Goal: Task Accomplishment & Management: Complete application form

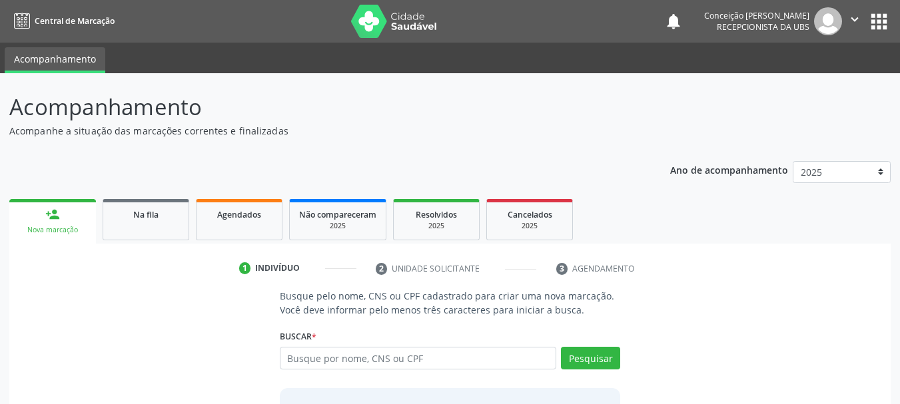
click at [351, 355] on input "text" at bounding box center [418, 358] width 277 height 23
click at [395, 364] on input "text" at bounding box center [418, 358] width 277 height 23
type input "eva nunes rios"
click at [602, 359] on button "Pesquisar" at bounding box center [590, 358] width 59 height 23
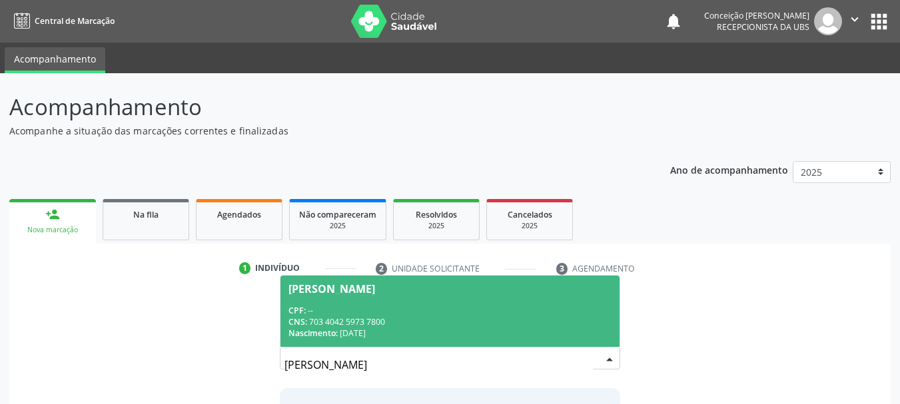
click at [503, 306] on div "CPF: --" at bounding box center [450, 310] width 324 height 11
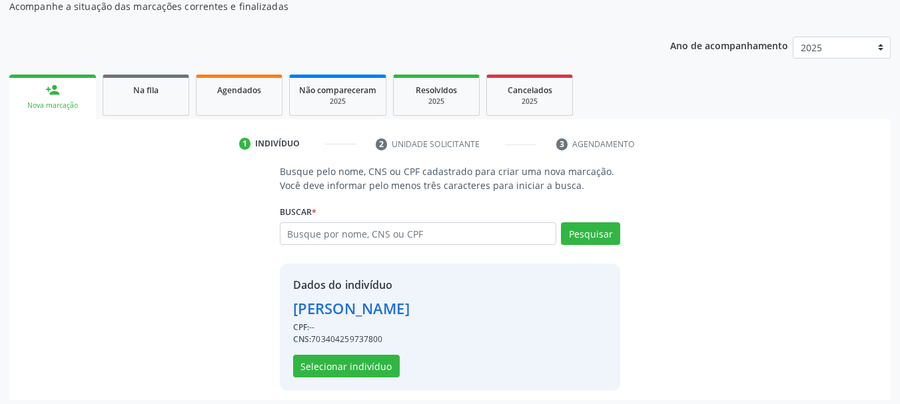
scroll to position [130, 0]
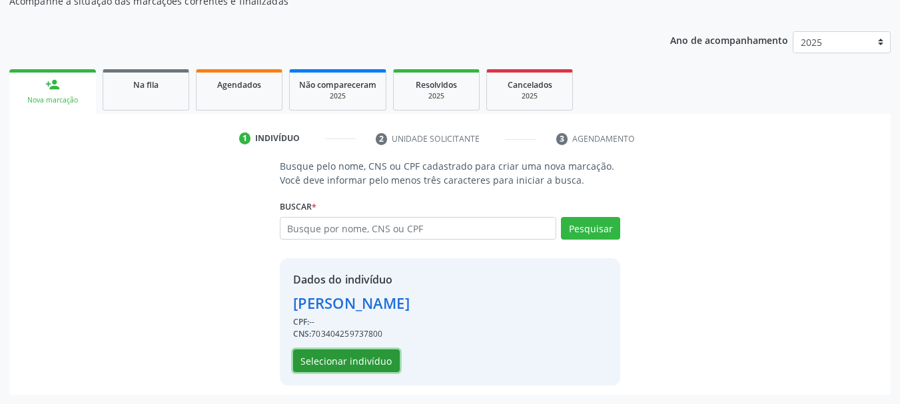
click at [366, 360] on button "Selecionar indivíduo" at bounding box center [346, 361] width 107 height 23
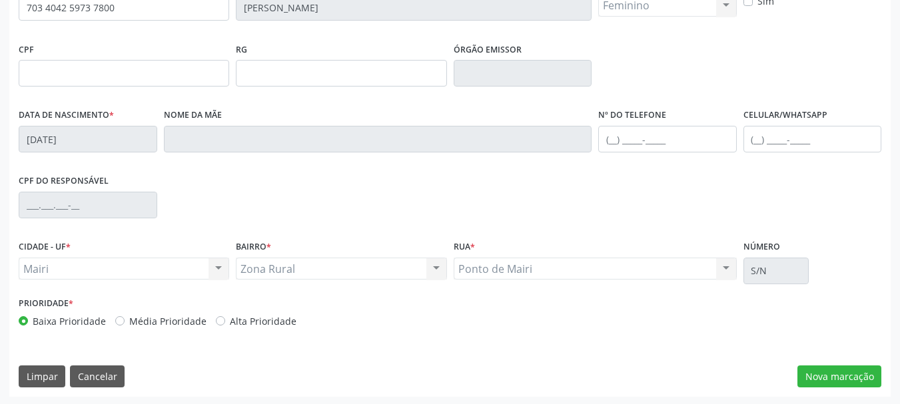
scroll to position [318, 0]
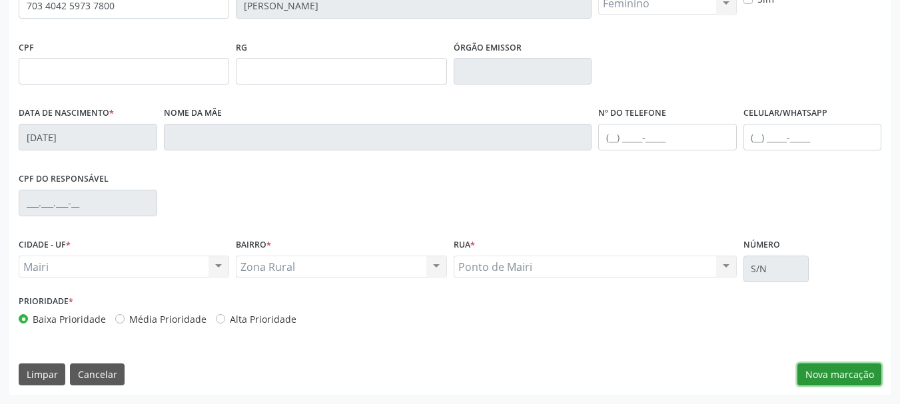
click at [810, 374] on button "Nova marcação" at bounding box center [839, 375] width 84 height 23
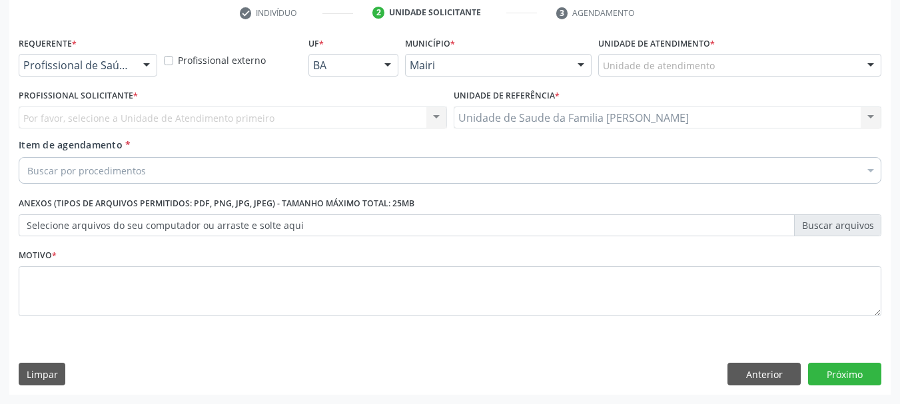
scroll to position [256, 0]
click at [426, 122] on div "Por favor, selecione a Unidade de Atendimento primeiro Nenhum resultado encontr…" at bounding box center [233, 118] width 428 height 23
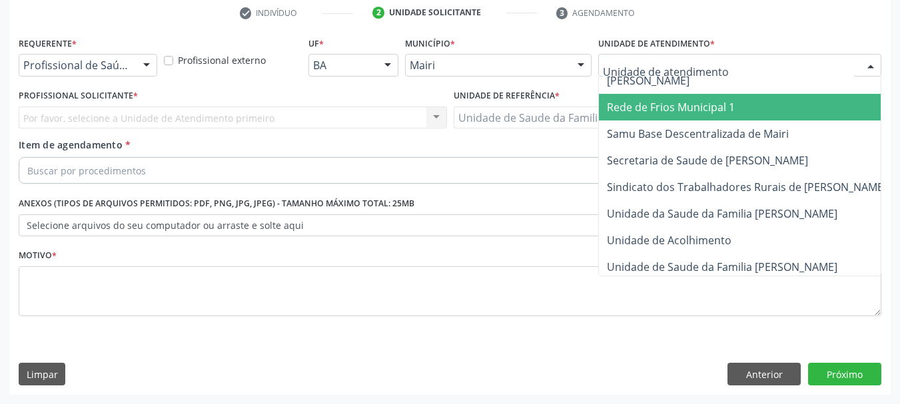
scroll to position [1010, 0]
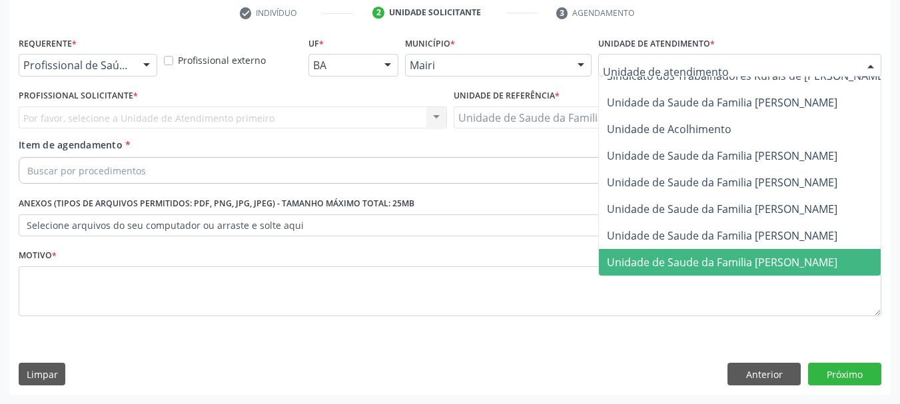
click at [741, 255] on span "Unidade de Saude da Familia [PERSON_NAME]" at bounding box center [722, 262] width 230 height 15
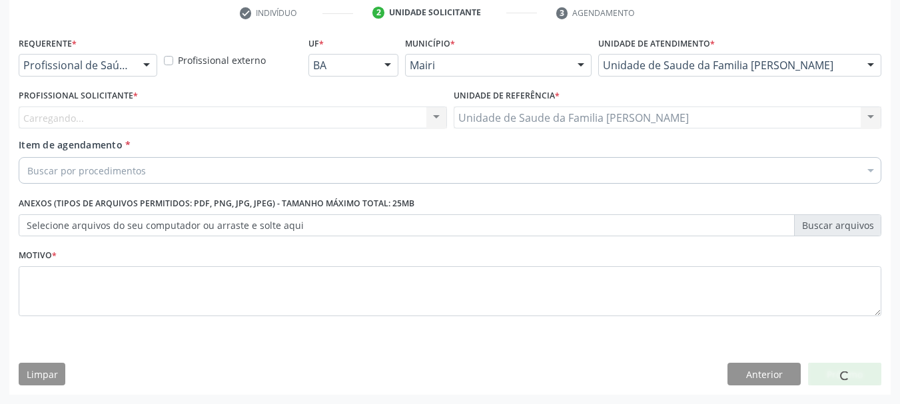
click at [497, 167] on div "Buscar por procedimentos" at bounding box center [450, 170] width 863 height 27
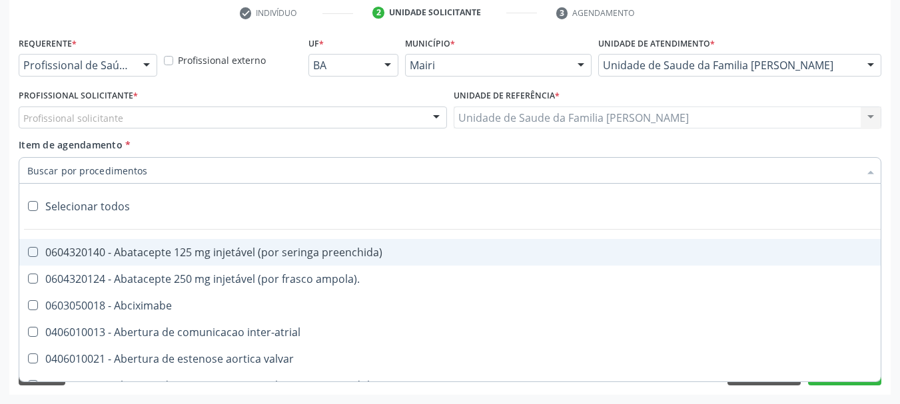
click at [428, 119] on div at bounding box center [436, 118] width 20 height 23
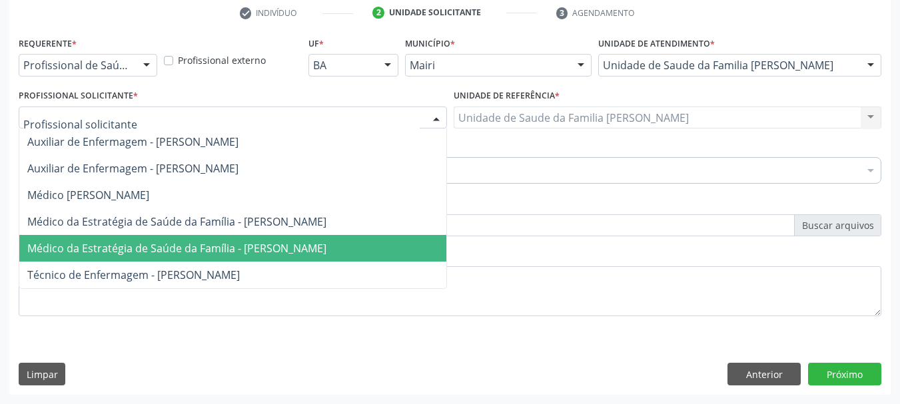
click at [283, 248] on span "Médico da Estratégia de Saúde da Família - [PERSON_NAME]" at bounding box center [176, 248] width 299 height 15
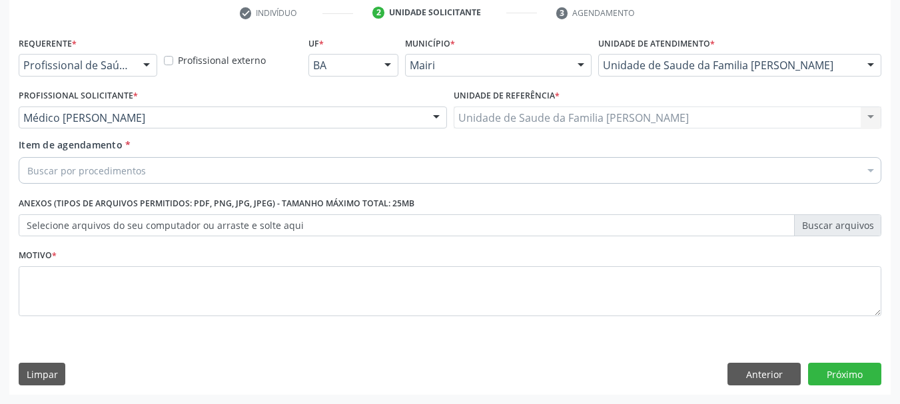
click at [264, 186] on div "Item de agendamento * Buscar por procedimentos Selecionar todos 0604320140 - Ab…" at bounding box center [449, 163] width 869 height 51
click at [265, 173] on div "Buscar por procedimentos" at bounding box center [450, 170] width 863 height 27
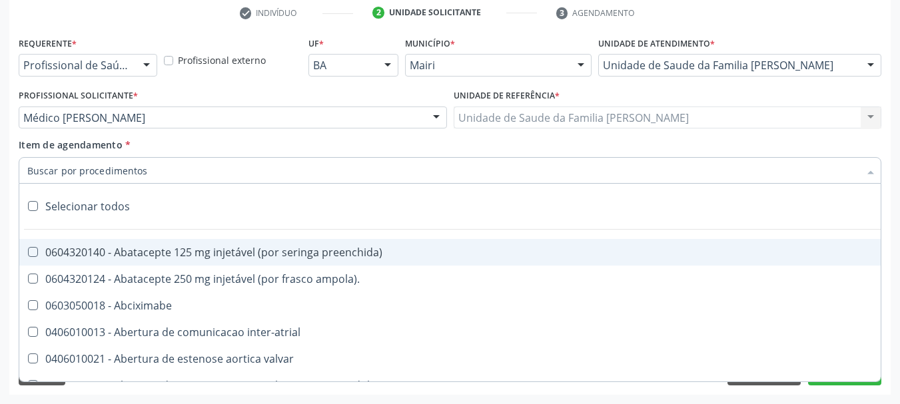
type input "#"
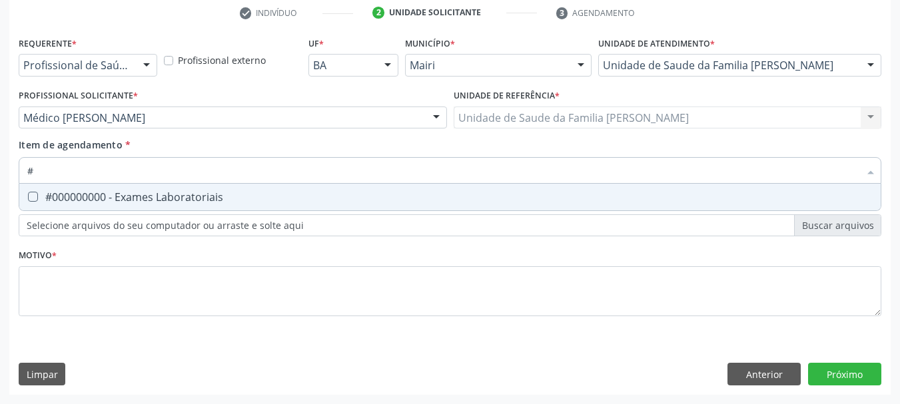
click at [278, 200] on div "#000000000 - Exames Laboratoriais" at bounding box center [449, 197] width 845 height 11
checkbox Laboratoriais "true"
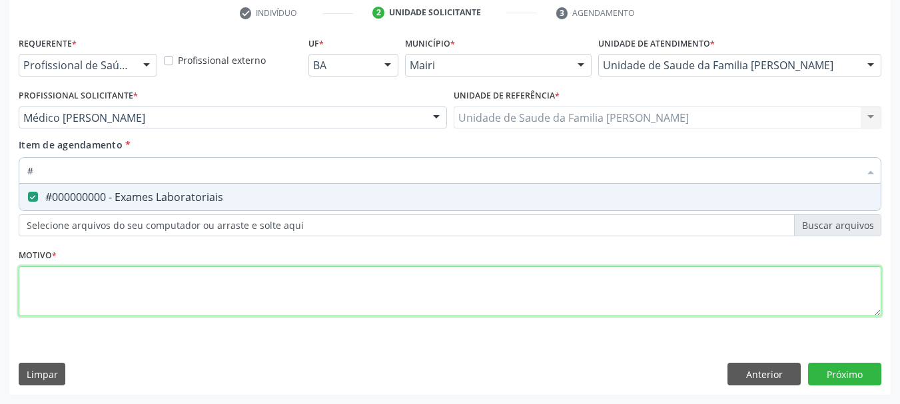
click at [244, 294] on div "Requerente * Profissional de Saúde Profissional de Saúde Paciente Nenhum result…" at bounding box center [450, 184] width 863 height 302
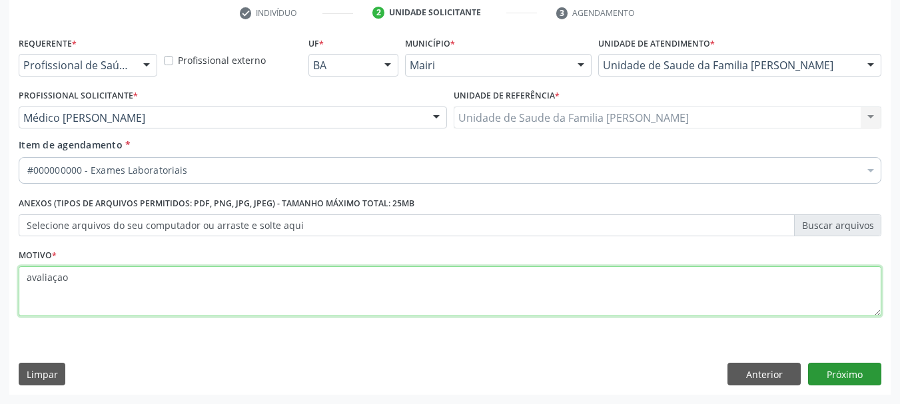
type textarea "avaliaçao"
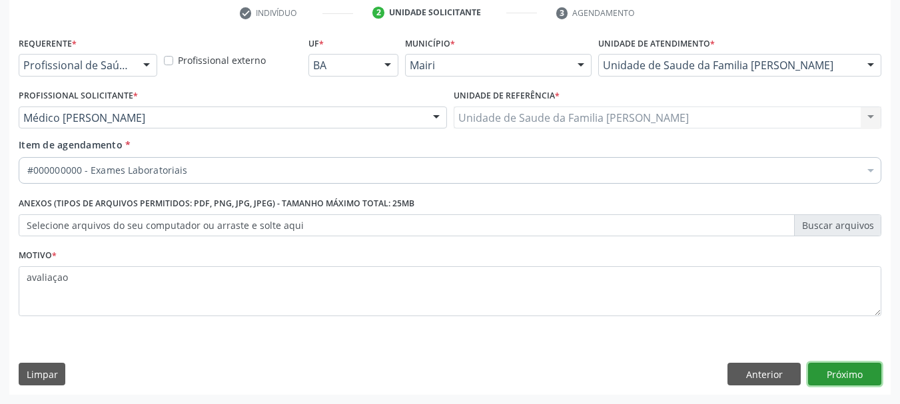
click at [838, 374] on button "Próximo" at bounding box center [844, 374] width 73 height 23
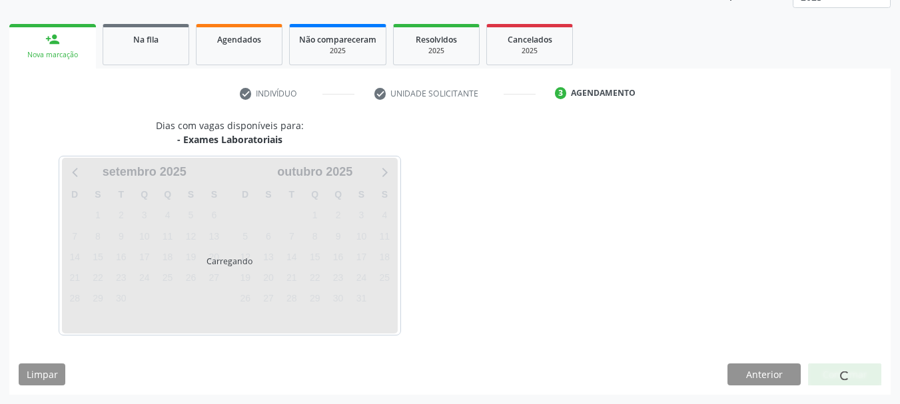
scroll to position [214, 0]
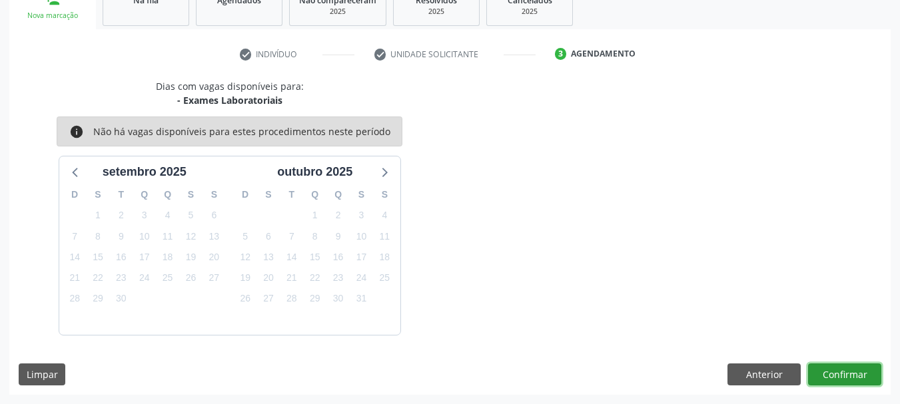
click at [831, 377] on button "Confirmar" at bounding box center [844, 375] width 73 height 23
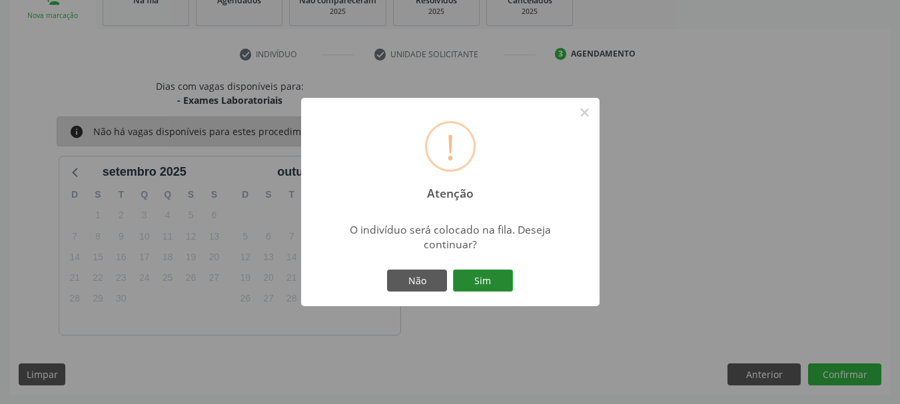
click at [497, 278] on button "Sim" at bounding box center [483, 281] width 60 height 23
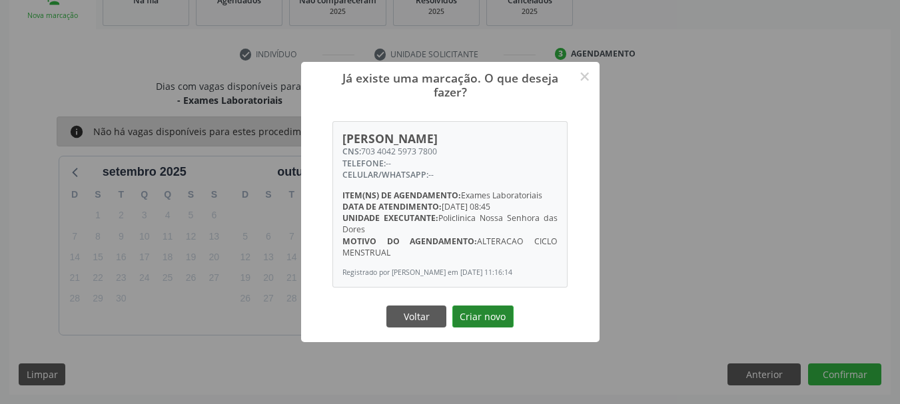
click at [491, 315] on button "Criar novo" at bounding box center [482, 317] width 61 height 23
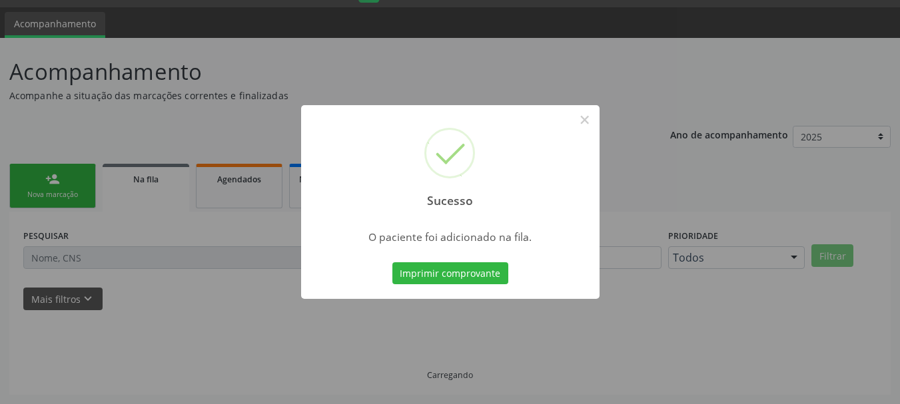
scroll to position [35, 0]
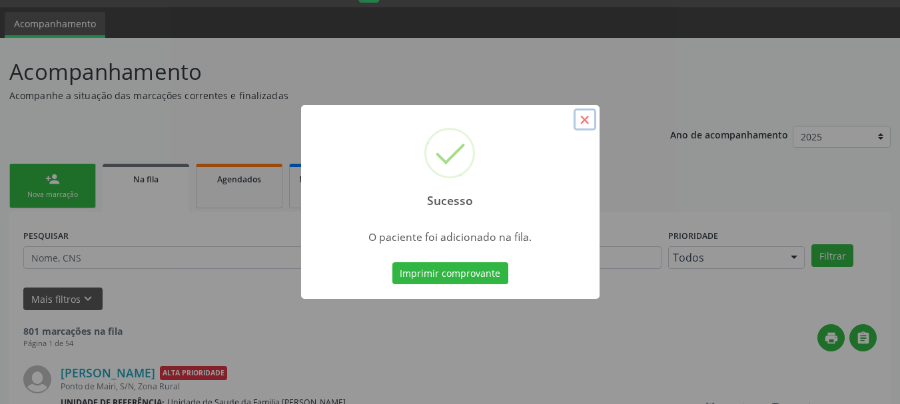
drag, startPoint x: 586, startPoint y: 121, endPoint x: 370, endPoint y: 163, distance: 219.9
click at [586, 121] on button "×" at bounding box center [585, 120] width 23 height 23
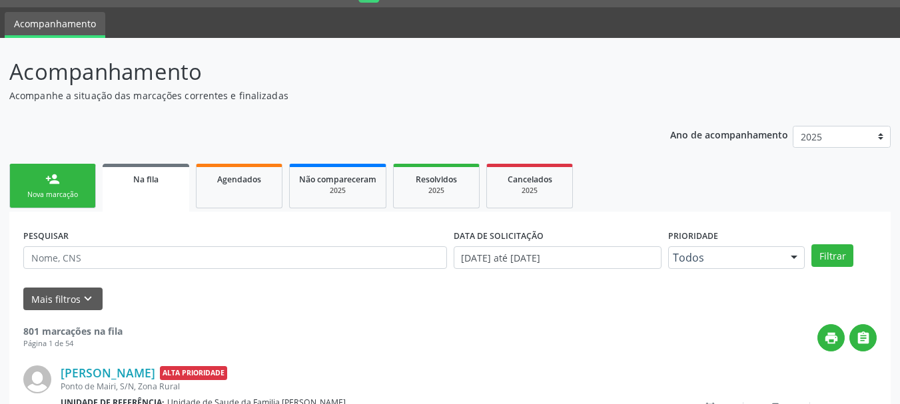
click at [72, 193] on div "Nova marcação" at bounding box center [52, 195] width 67 height 10
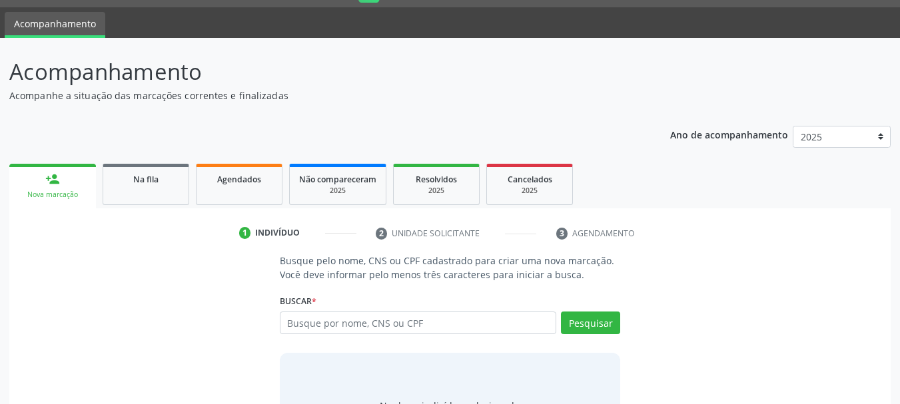
scroll to position [109, 0]
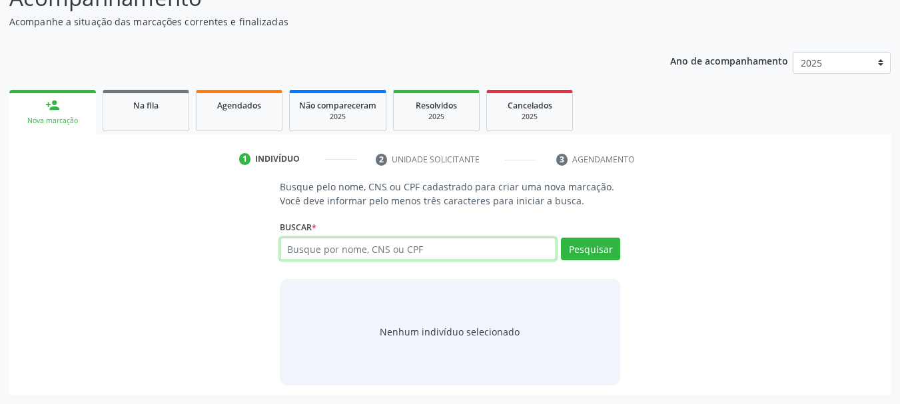
click at [366, 253] on input "text" at bounding box center [418, 249] width 277 height 23
type input "eunice almeida rios"
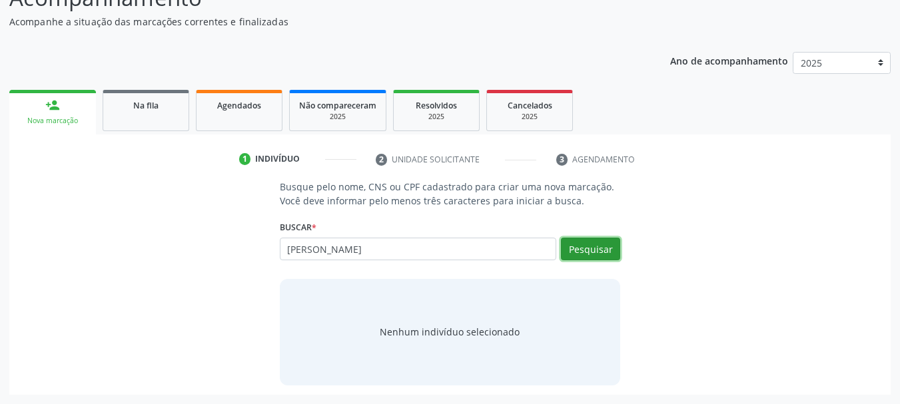
click at [584, 248] on button "Pesquisar" at bounding box center [590, 249] width 59 height 23
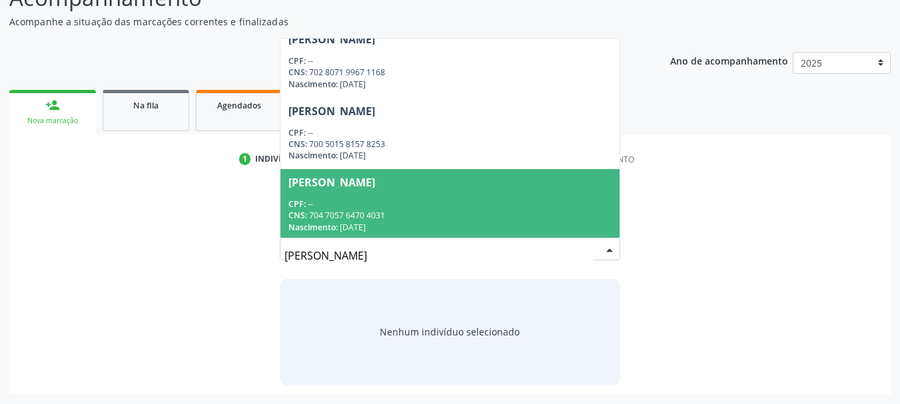
scroll to position [15, 0]
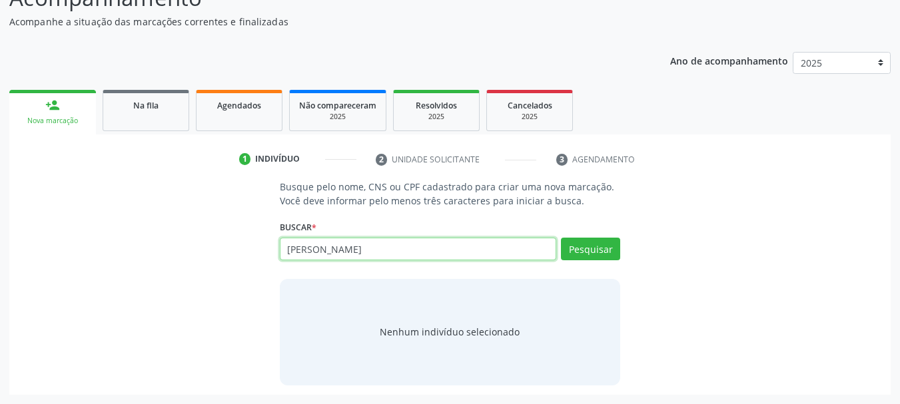
click at [401, 250] on input "eunice almeida rios" at bounding box center [418, 249] width 277 height 23
type input "e"
paste input "103.349.278-70"
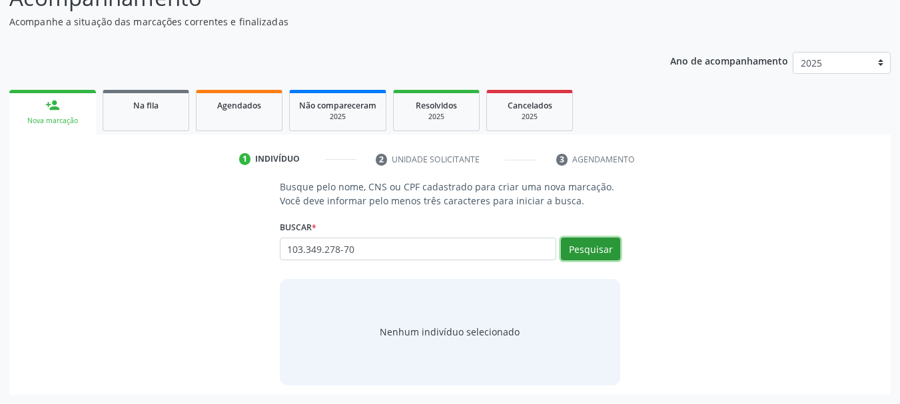
click at [572, 248] on button "Pesquisar" at bounding box center [590, 249] width 59 height 23
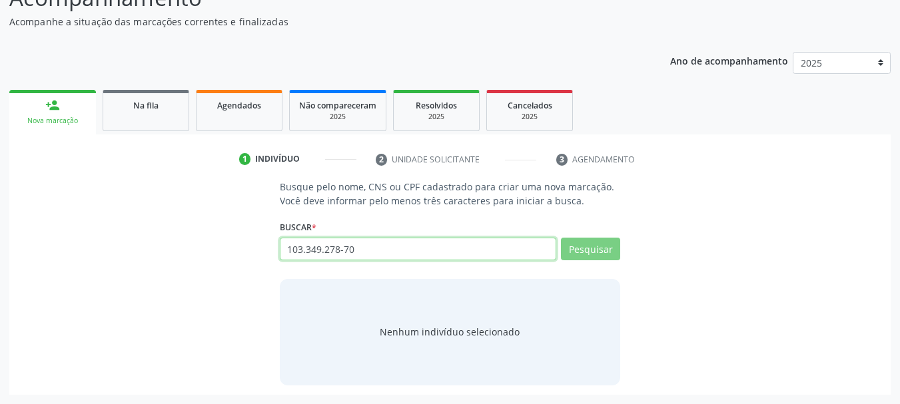
click at [508, 252] on input "103.349.278-70" at bounding box center [418, 249] width 277 height 23
click at [417, 251] on input "103.349.278-70" at bounding box center [418, 249] width 277 height 23
type input "1"
type input "eu"
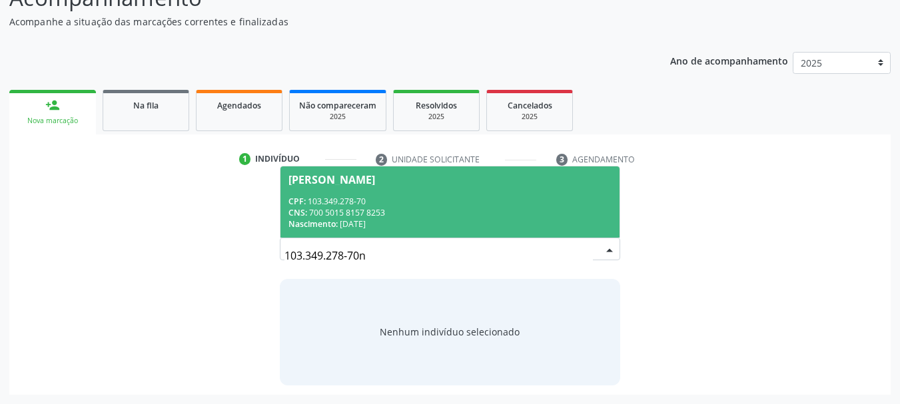
scroll to position [0, 0]
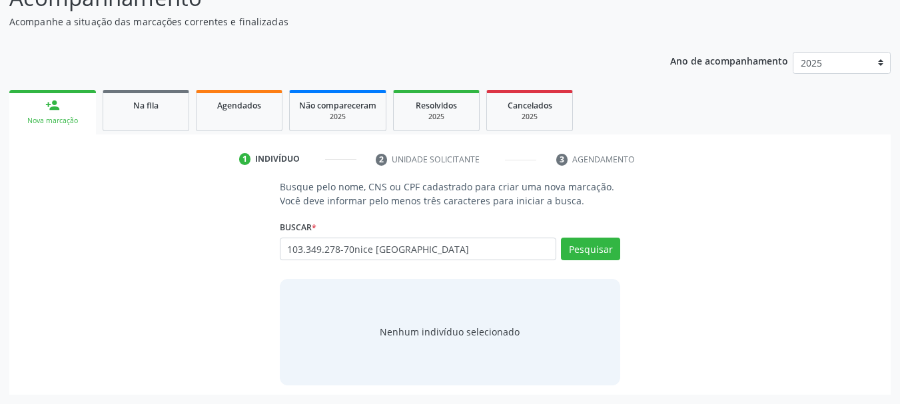
drag, startPoint x: 356, startPoint y: 247, endPoint x: 280, endPoint y: 240, distance: 76.2
click at [280, 240] on input "103.349.278-70nice almeida rios" at bounding box center [418, 249] width 277 height 23
type input "eunice almeida rios"
click at [601, 250] on button "Pesquisar" at bounding box center [590, 249] width 59 height 23
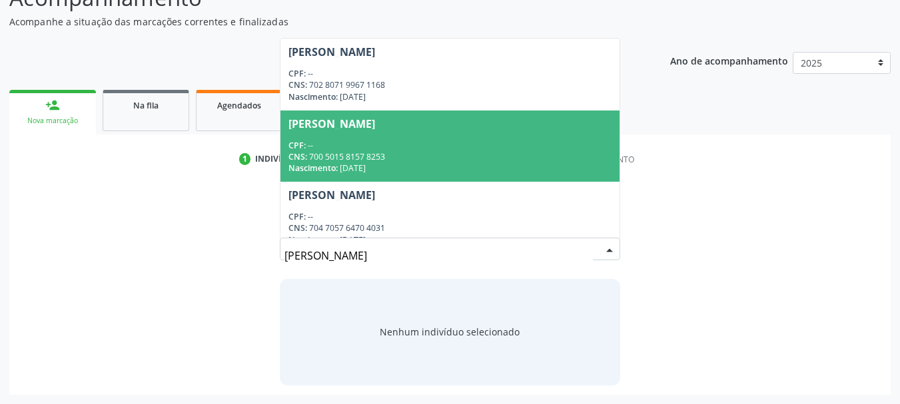
scroll to position [15, 0]
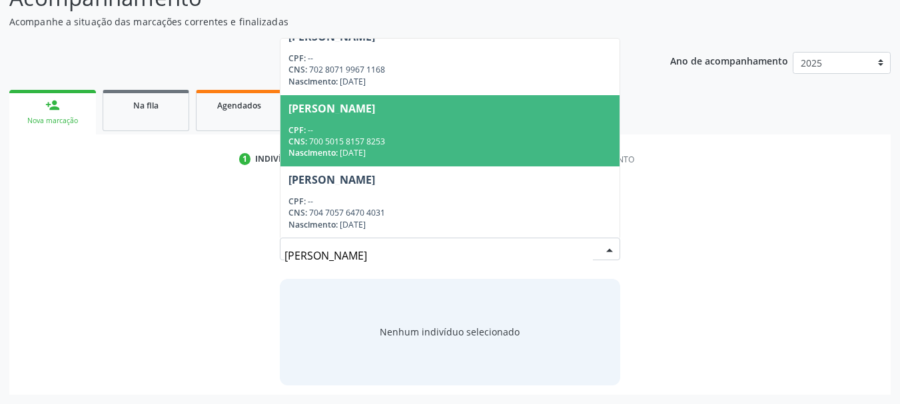
click at [438, 133] on div "CPF: --" at bounding box center [450, 130] width 324 height 11
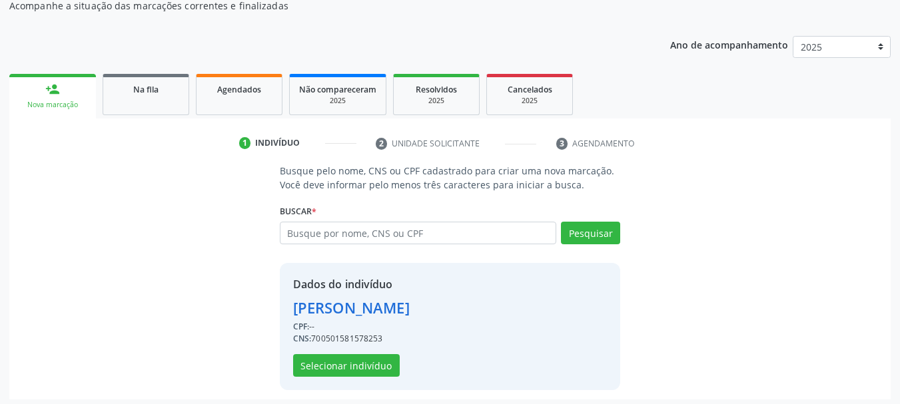
scroll to position [130, 0]
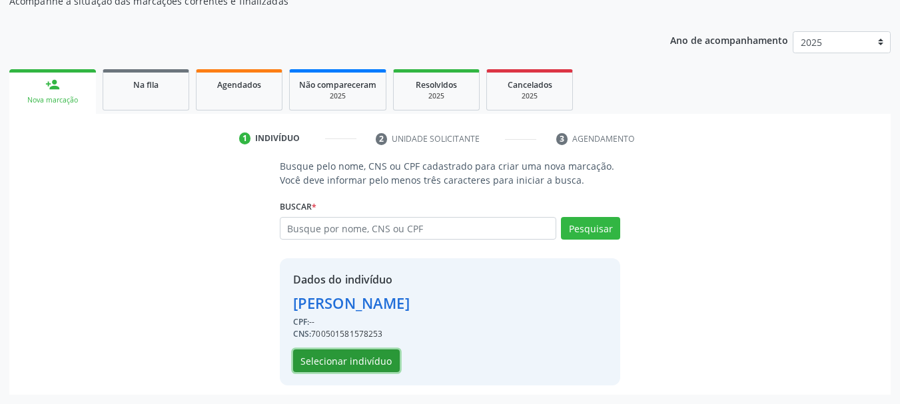
click at [350, 362] on button "Selecionar indivíduo" at bounding box center [346, 361] width 107 height 23
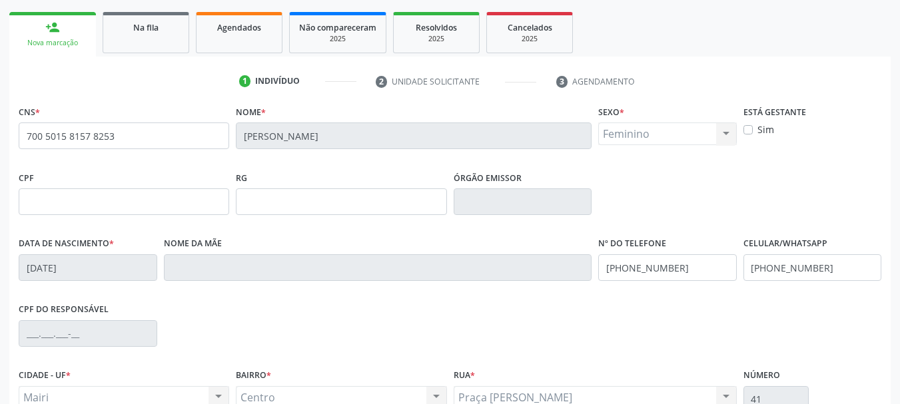
scroll to position [185, 0]
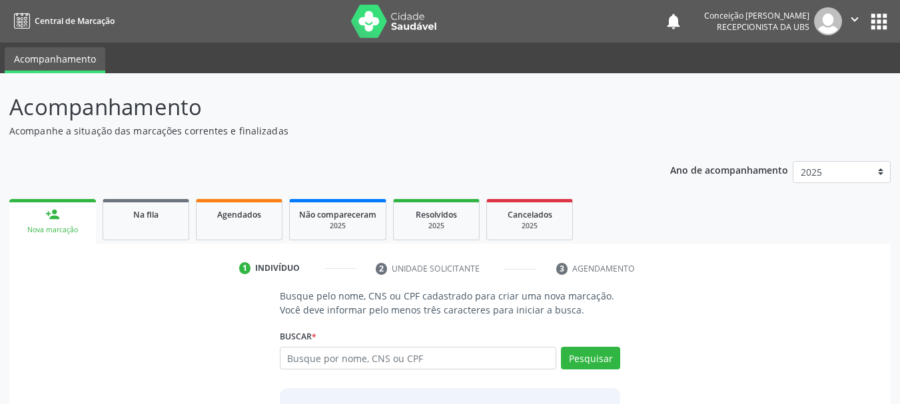
click at [373, 359] on input "text" at bounding box center [418, 358] width 277 height 23
type input "eunice almeida rios"
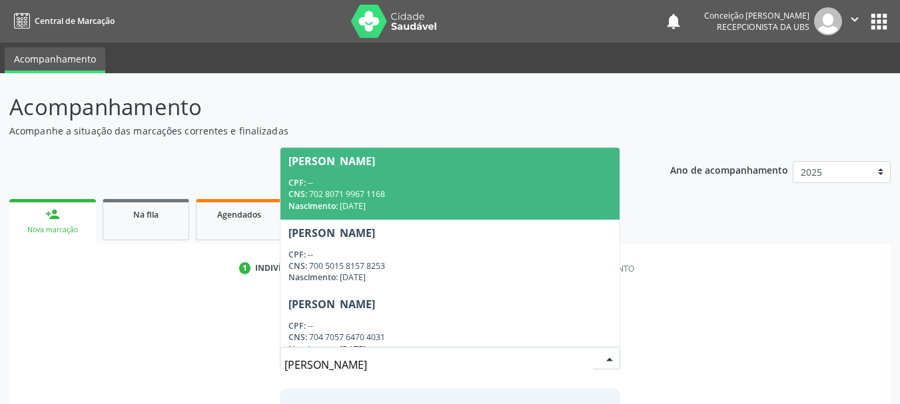
click at [410, 199] on div "CNS: 702 8071 9967 1168" at bounding box center [450, 194] width 324 height 11
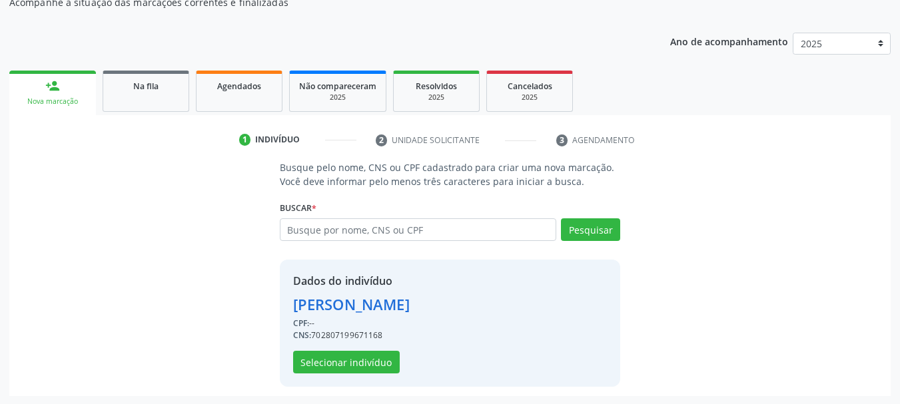
scroll to position [130, 0]
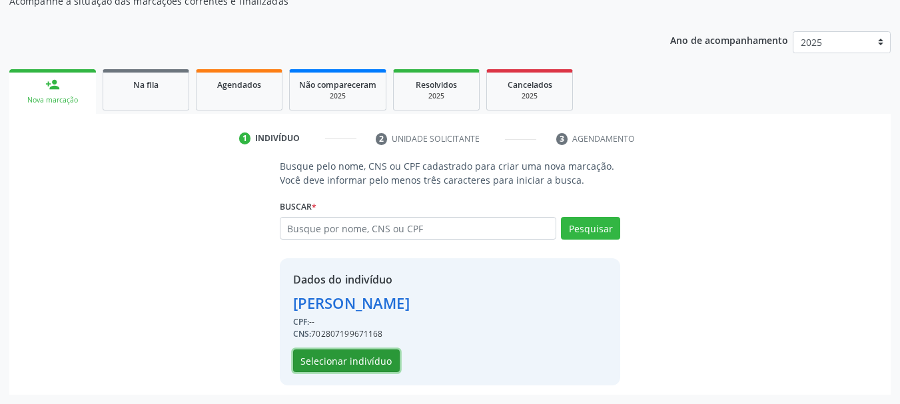
click at [372, 358] on button "Selecionar indivíduo" at bounding box center [346, 361] width 107 height 23
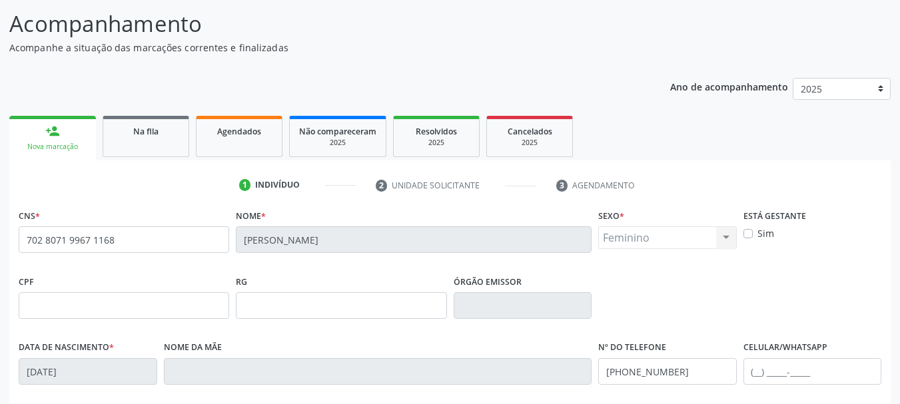
scroll to position [0, 0]
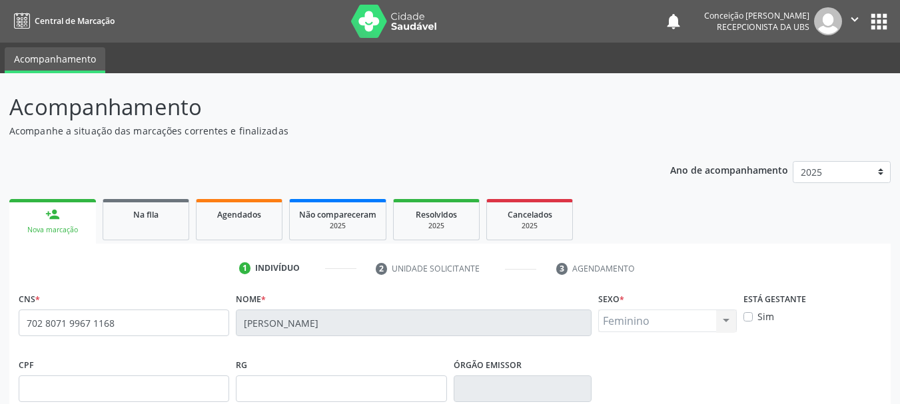
click at [77, 216] on link "person_add Nova marcação" at bounding box center [52, 221] width 87 height 45
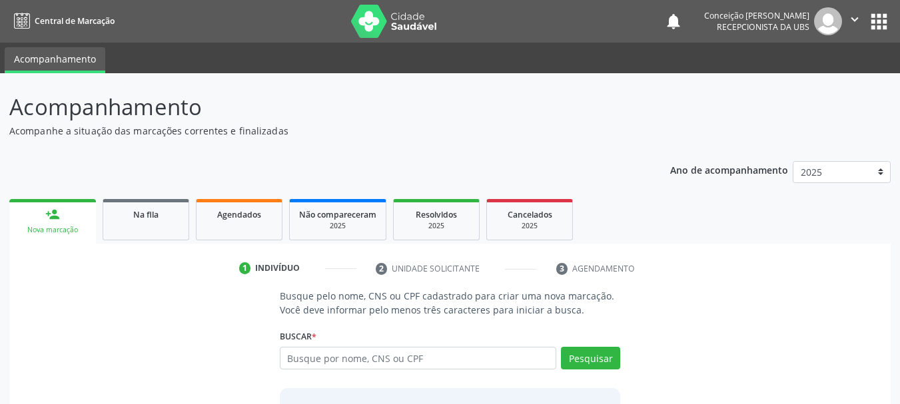
click at [329, 361] on input "text" at bounding box center [418, 358] width 277 height 23
type input "704705764704031"
click at [591, 356] on button "Pesquisar" at bounding box center [590, 358] width 59 height 23
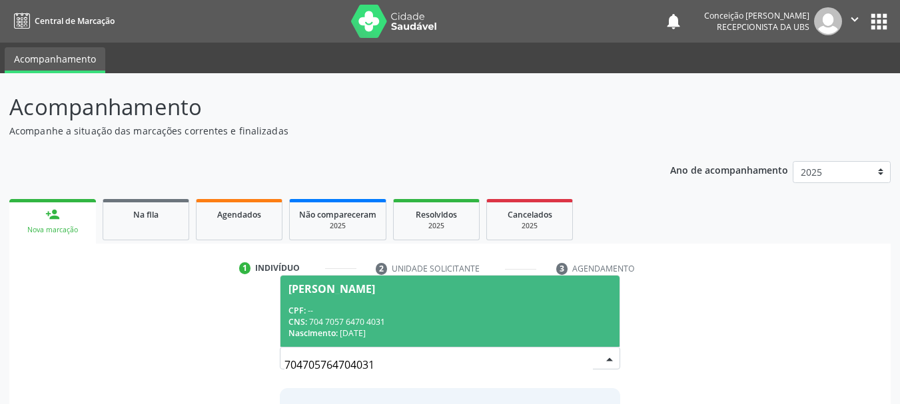
click at [576, 320] on div "CNS: 704 7057 6470 4031" at bounding box center [450, 321] width 324 height 11
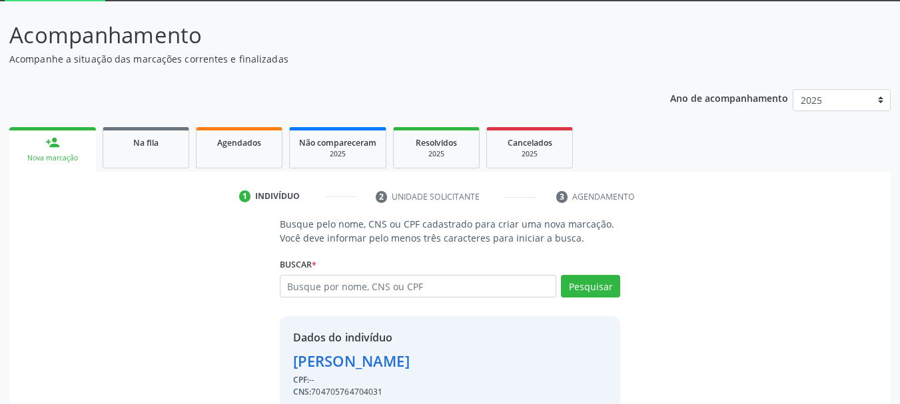
scroll to position [130, 0]
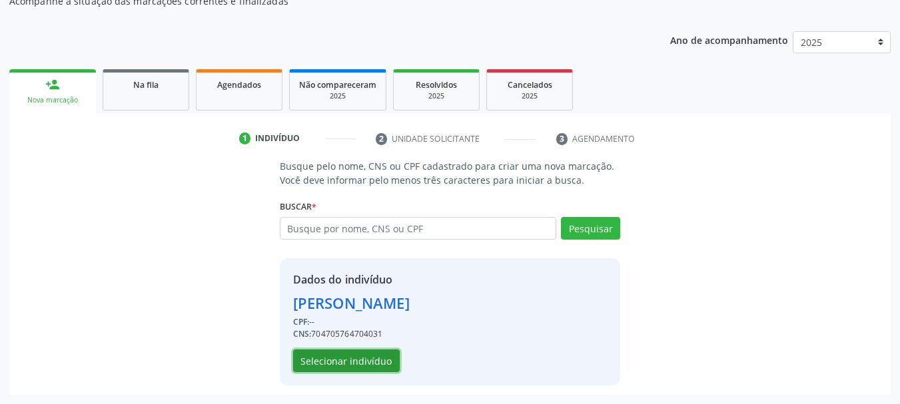
click at [324, 364] on button "Selecionar indivíduo" at bounding box center [346, 361] width 107 height 23
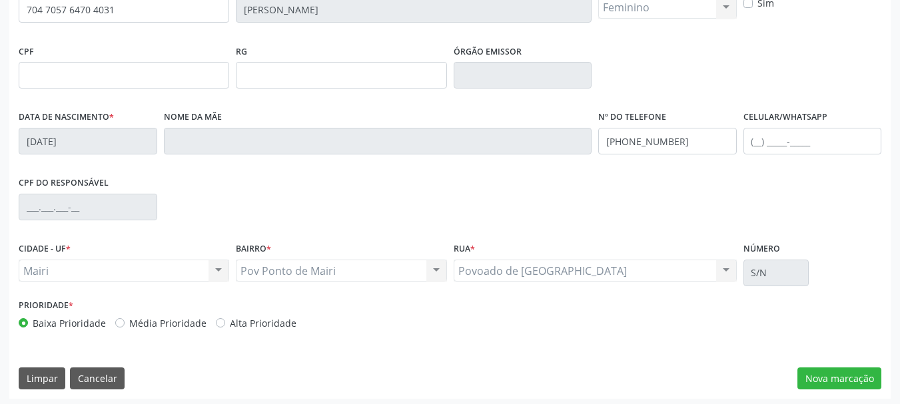
scroll to position [318, 0]
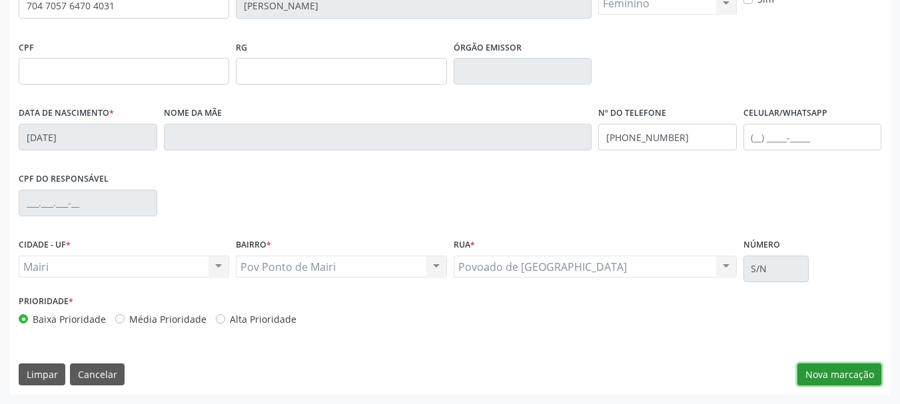
click at [851, 378] on button "Nova marcação" at bounding box center [839, 375] width 84 height 23
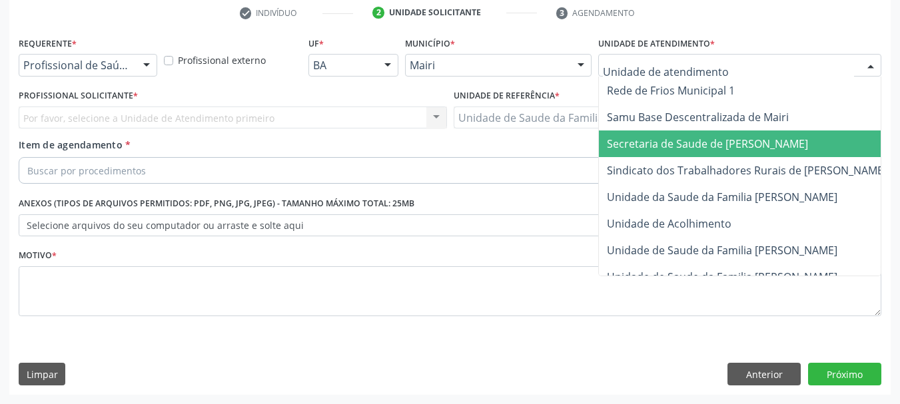
scroll to position [1010, 0]
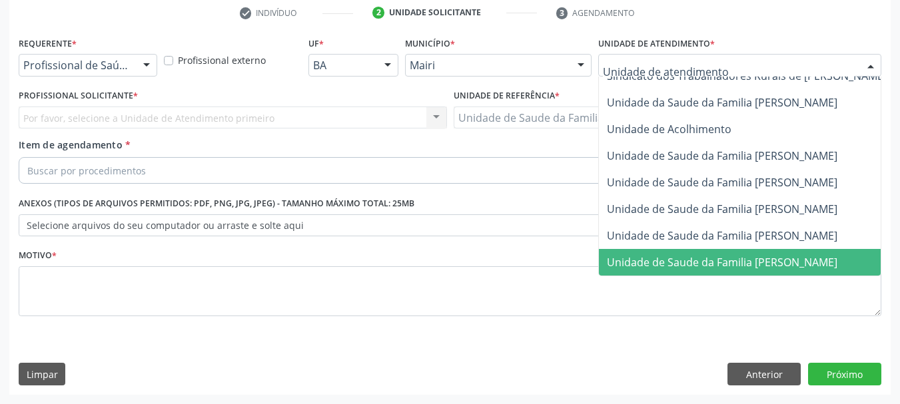
click at [700, 255] on span "Unidade de Saude da Familia [PERSON_NAME]" at bounding box center [722, 262] width 230 height 15
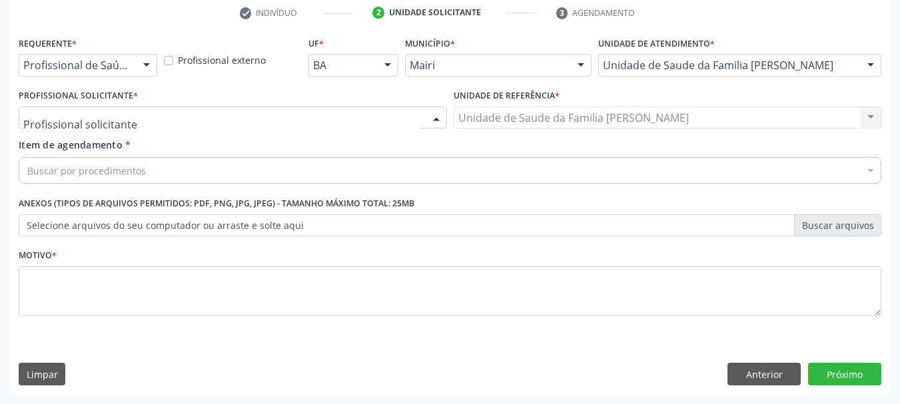
click at [298, 120] on div at bounding box center [233, 118] width 428 height 23
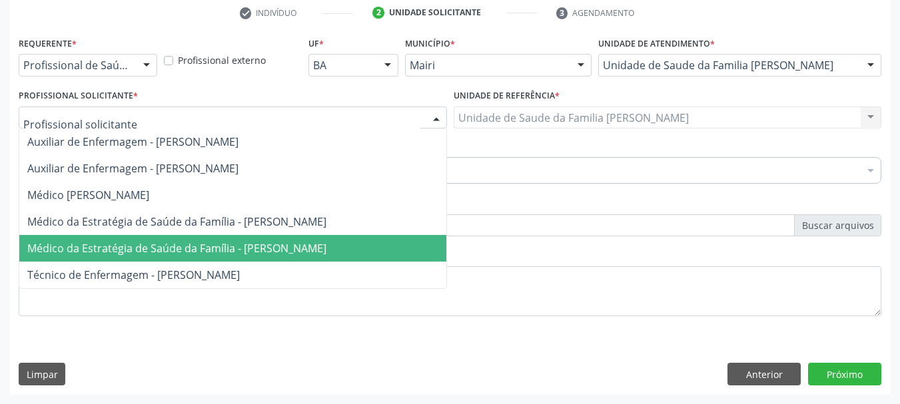
click at [289, 246] on span "Médico da Estratégia de Saúde da Família - [PERSON_NAME]" at bounding box center [176, 248] width 299 height 15
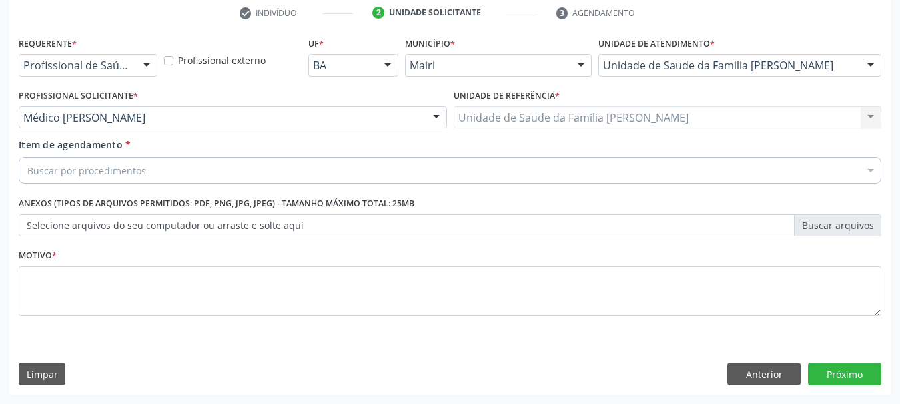
click at [321, 176] on div "Buscar por procedimentos" at bounding box center [450, 170] width 863 height 27
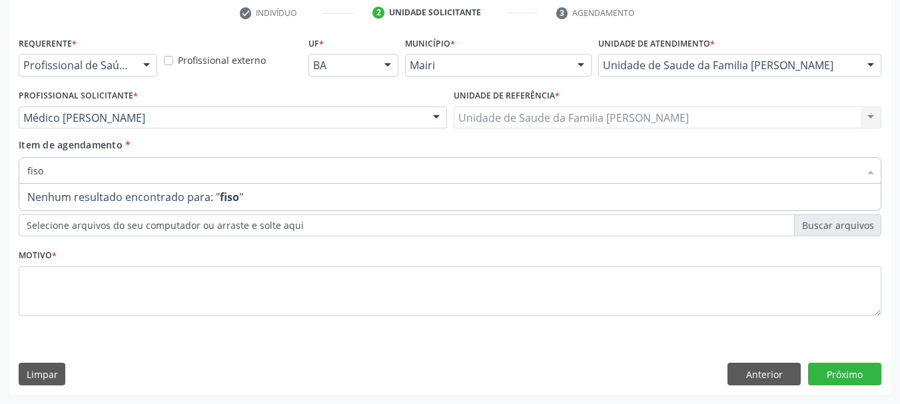
type input "fis"
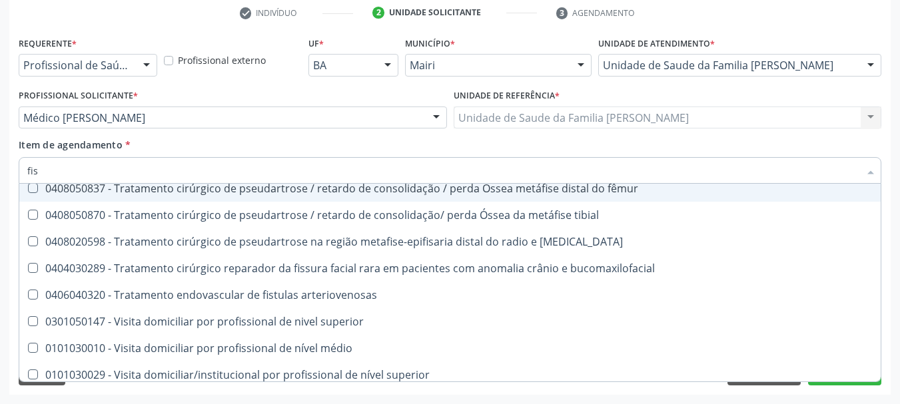
scroll to position [3826, 0]
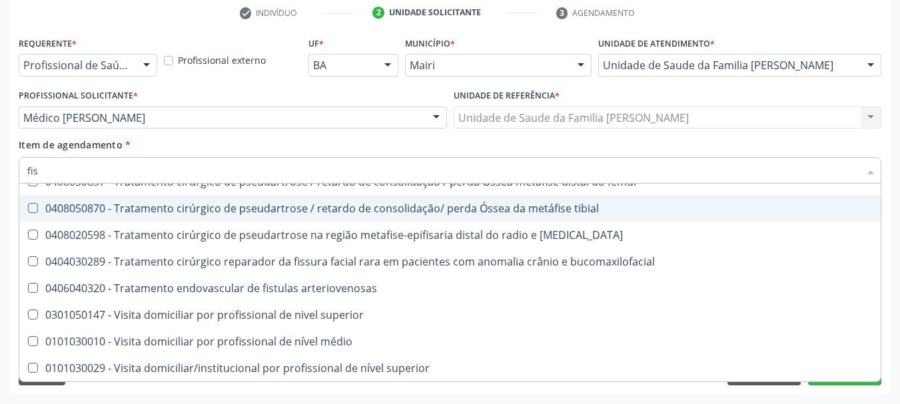
click at [323, 89] on div "Profissional Solicitante * [PERSON_NAME] Auxiliar de [PERSON_NAME] Auxiliar de …" at bounding box center [233, 107] width 428 height 43
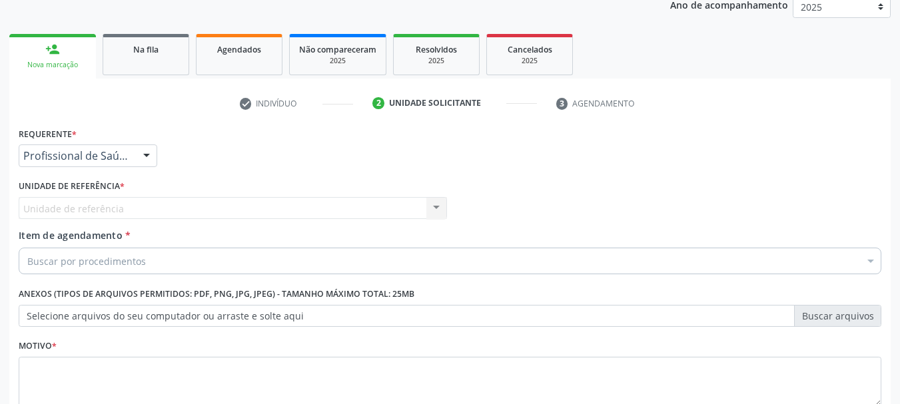
scroll to position [123, 0]
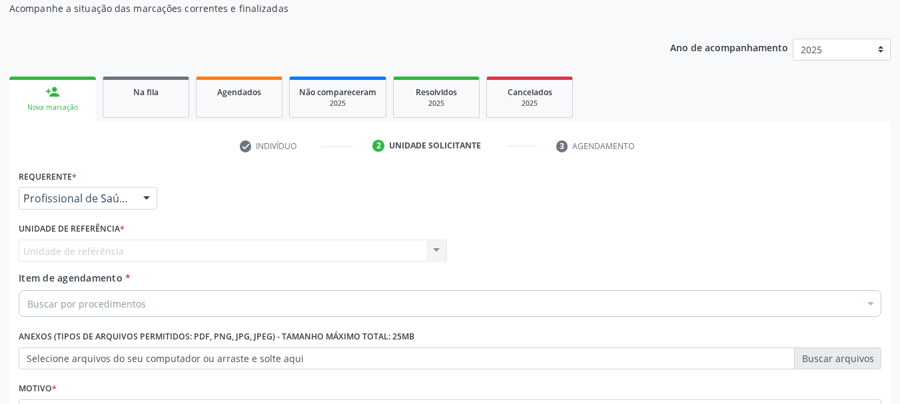
click at [145, 195] on div at bounding box center [147, 199] width 20 height 23
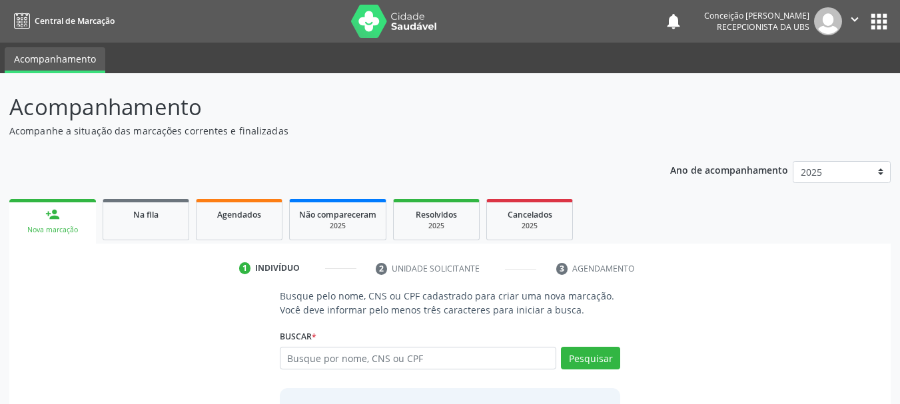
click at [478, 363] on input "text" at bounding box center [418, 358] width 277 height 23
type input "704705764704031"
click at [598, 352] on button "Pesquisar" at bounding box center [590, 358] width 59 height 23
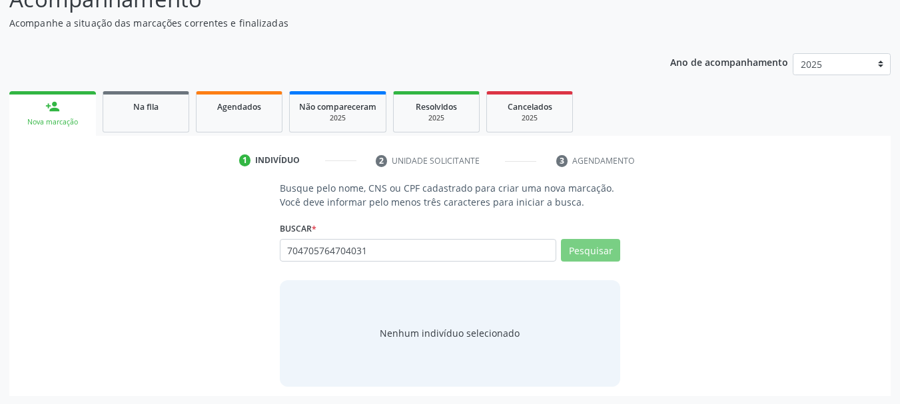
scroll to position [109, 0]
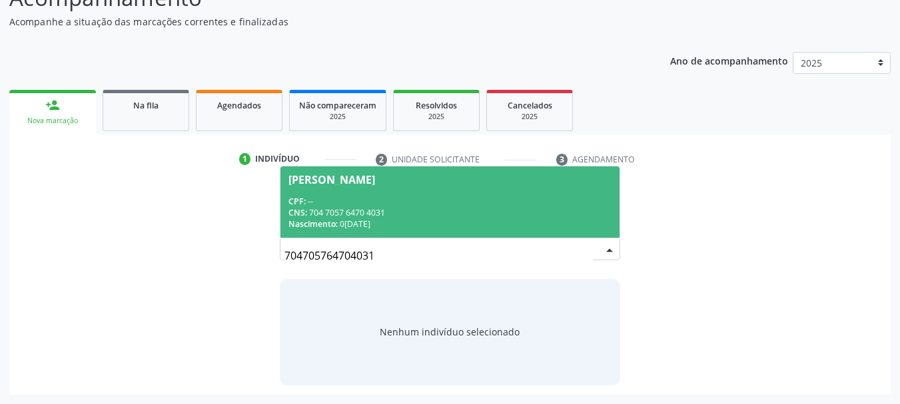
click at [492, 218] on div "CNS: 704 7057 6470 4031" at bounding box center [450, 212] width 324 height 11
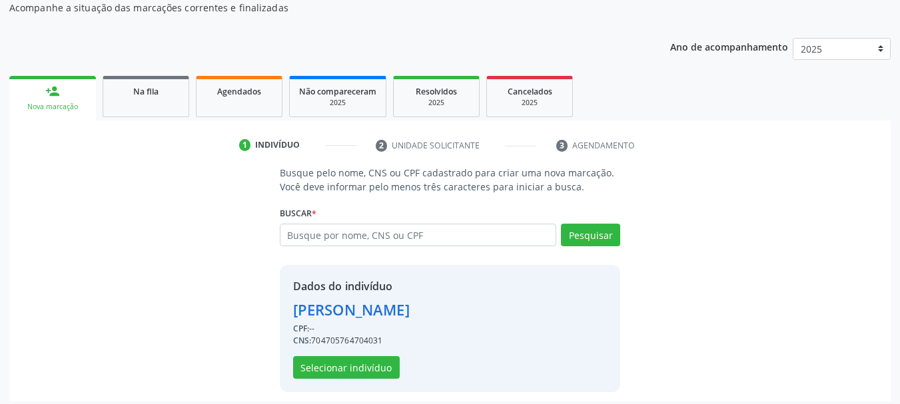
scroll to position [130, 0]
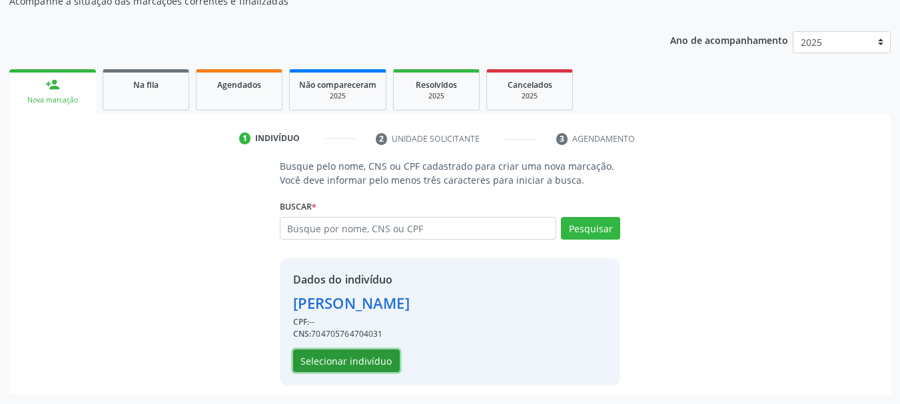
click at [380, 362] on button "Selecionar indivíduo" at bounding box center [346, 361] width 107 height 23
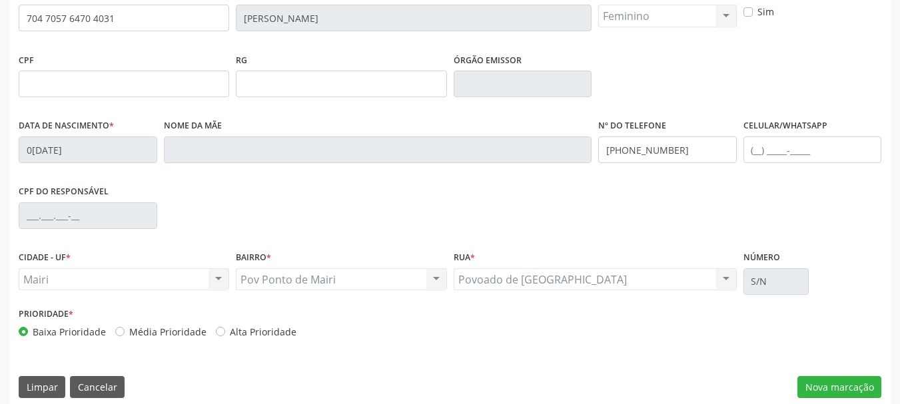
scroll to position [318, 0]
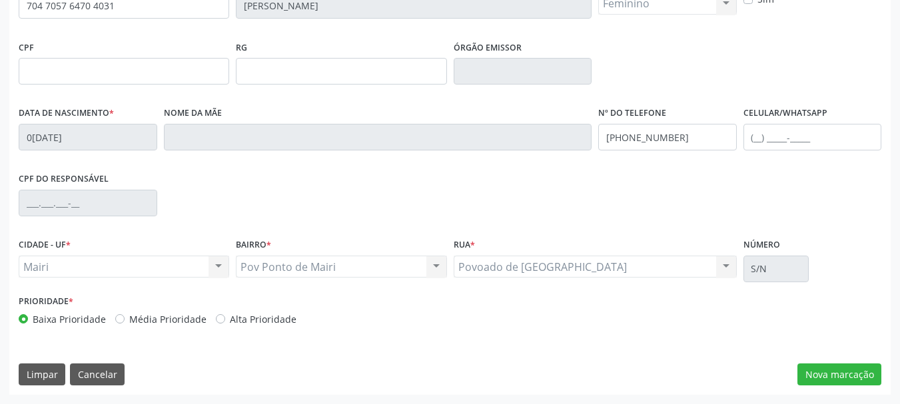
click at [230, 320] on label "Alta Prioridade" at bounding box center [263, 319] width 67 height 14
click at [218, 320] on input "Alta Prioridade" at bounding box center [220, 318] width 9 height 12
radio input "true"
click at [809, 377] on button "Nova marcação" at bounding box center [839, 375] width 84 height 23
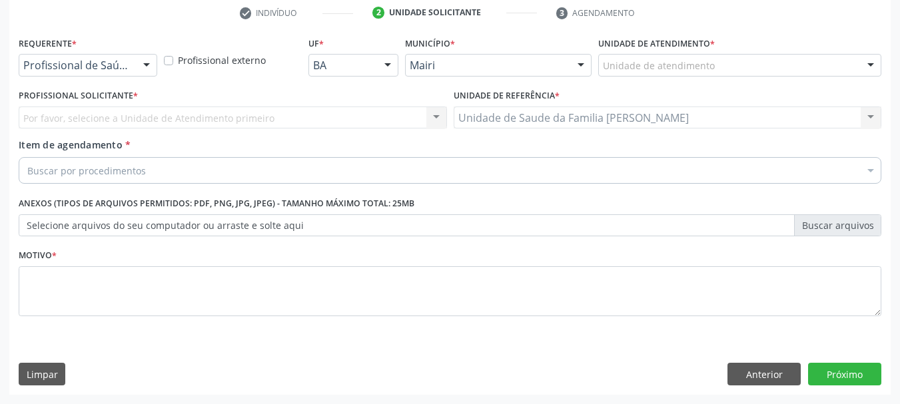
scroll to position [256, 0]
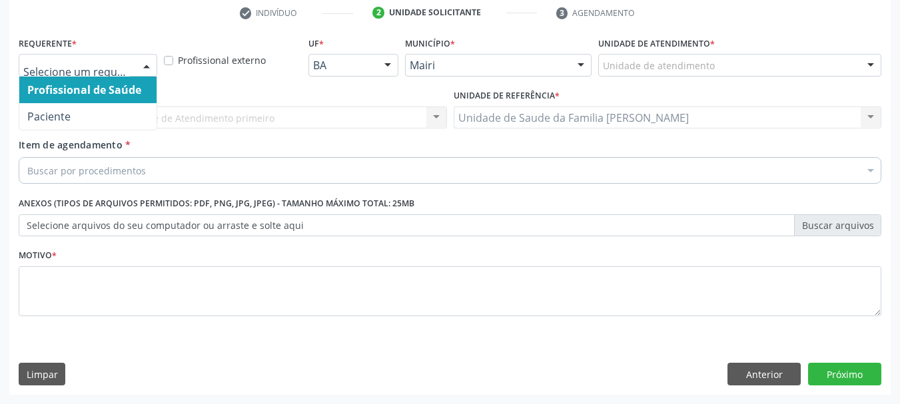
click at [147, 62] on div at bounding box center [147, 66] width 20 height 23
click at [107, 92] on span "Profissional de Saúde" at bounding box center [84, 90] width 114 height 15
click at [130, 62] on div at bounding box center [88, 65] width 139 height 23
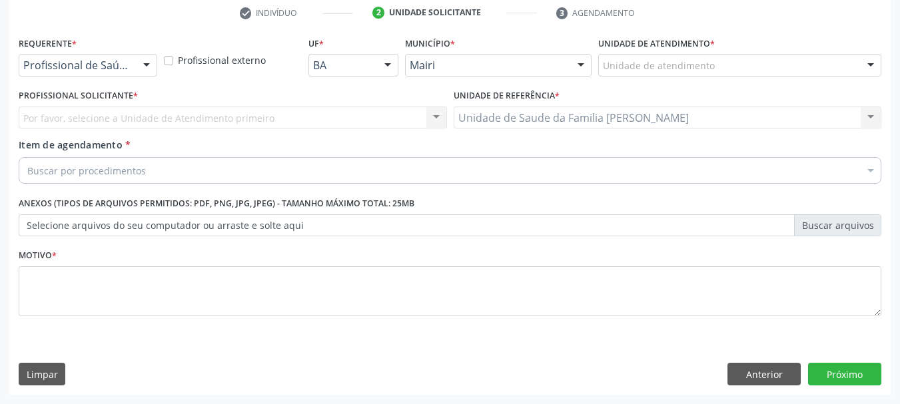
click at [143, 65] on div at bounding box center [147, 66] width 20 height 23
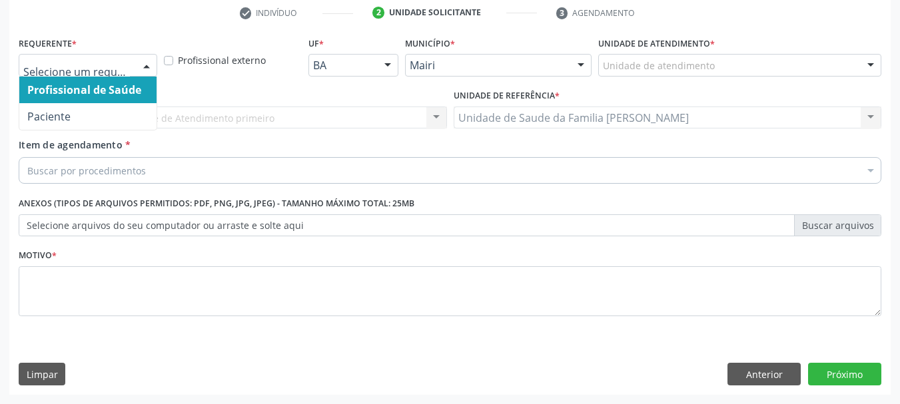
click at [149, 67] on div at bounding box center [147, 66] width 20 height 23
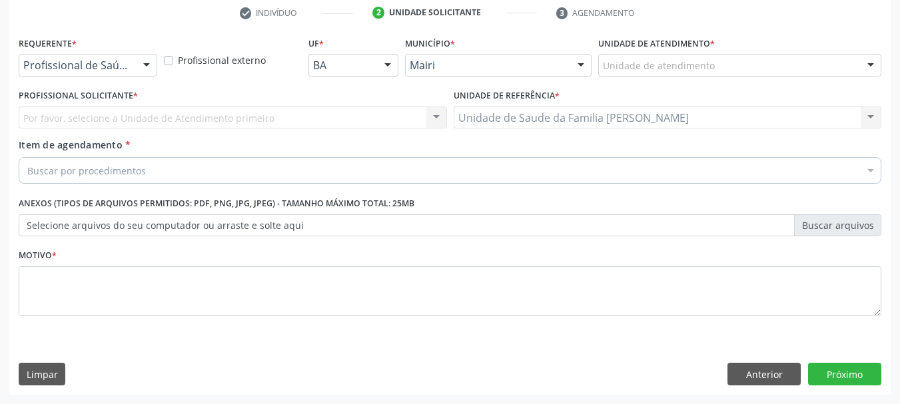
click at [136, 119] on div "Por favor, selecione a Unidade de Atendimento primeiro Nenhum resultado encontr…" at bounding box center [233, 118] width 428 height 23
drag, startPoint x: 443, startPoint y: 111, endPoint x: 588, endPoint y: 79, distance: 148.7
click at [446, 110] on div "Por favor, selecione a Unidade de Atendimento primeiro Nenhum resultado encontr…" at bounding box center [233, 118] width 428 height 23
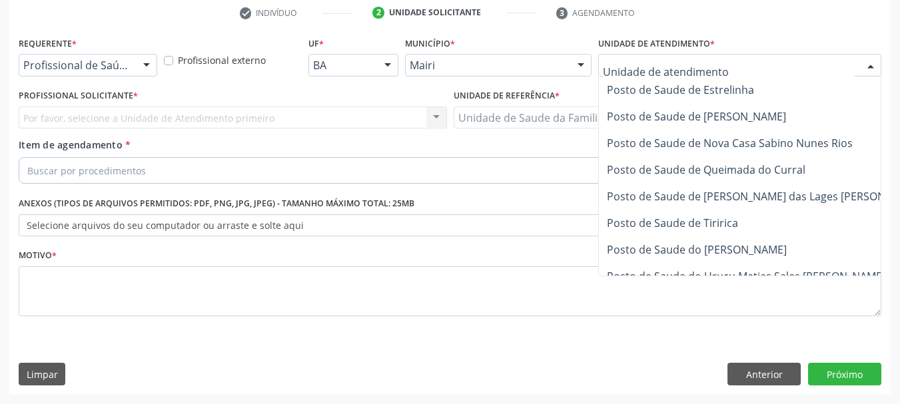
scroll to position [1010, 0]
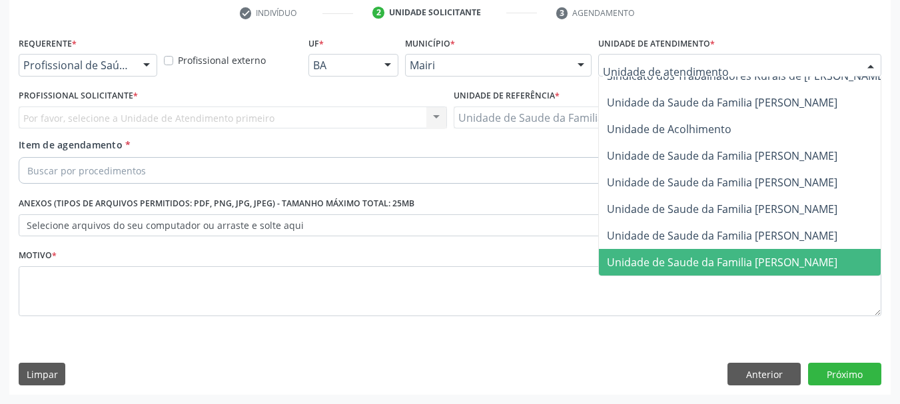
click at [752, 255] on span "Unidade de Saude da Familia [PERSON_NAME]" at bounding box center [722, 262] width 230 height 15
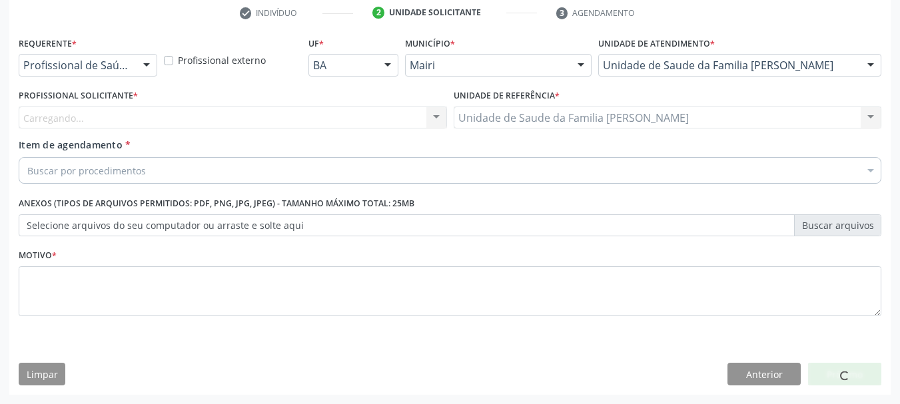
click at [423, 121] on div "Carregando... Nenhum resultado encontrado para: " " Não há nenhuma opção para s…" at bounding box center [233, 118] width 428 height 23
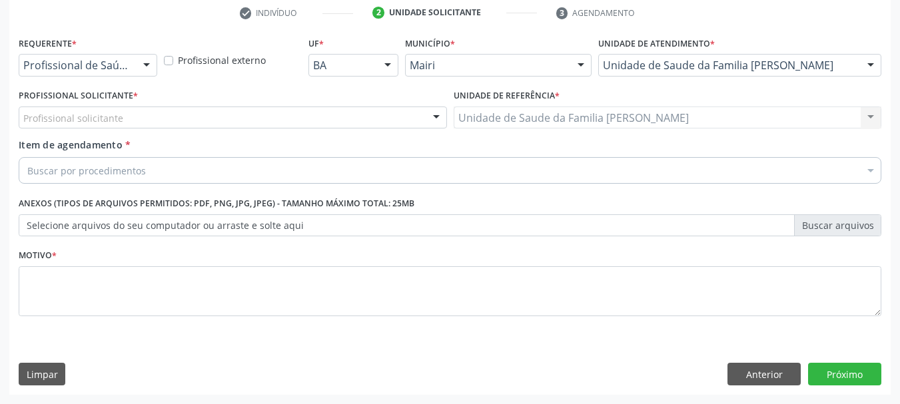
click at [428, 119] on div at bounding box center [436, 118] width 20 height 23
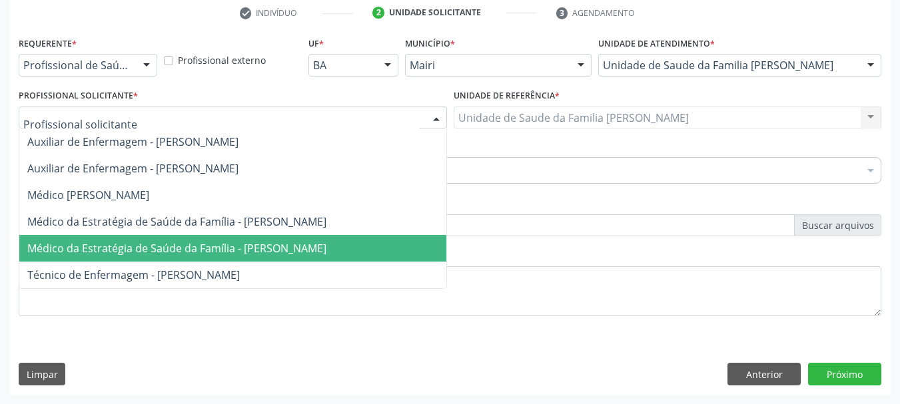
click at [286, 244] on span "Médico da Estratégia de Saúde da Família - [PERSON_NAME]" at bounding box center [176, 248] width 299 height 15
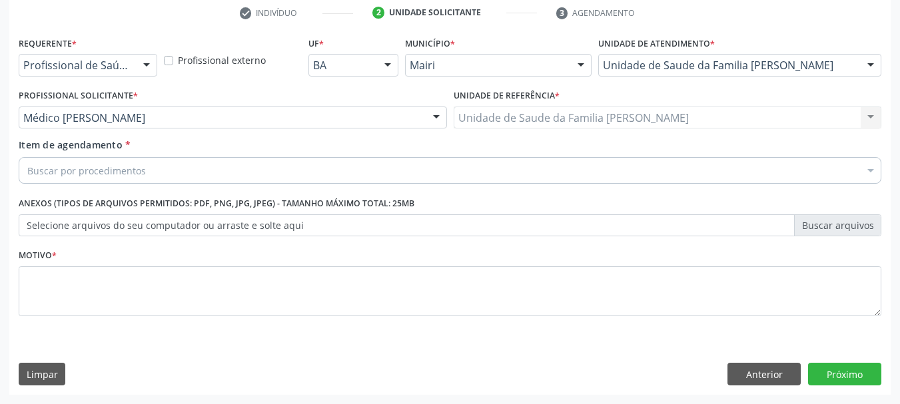
click at [291, 161] on div "Buscar por procedimentos" at bounding box center [450, 170] width 863 height 27
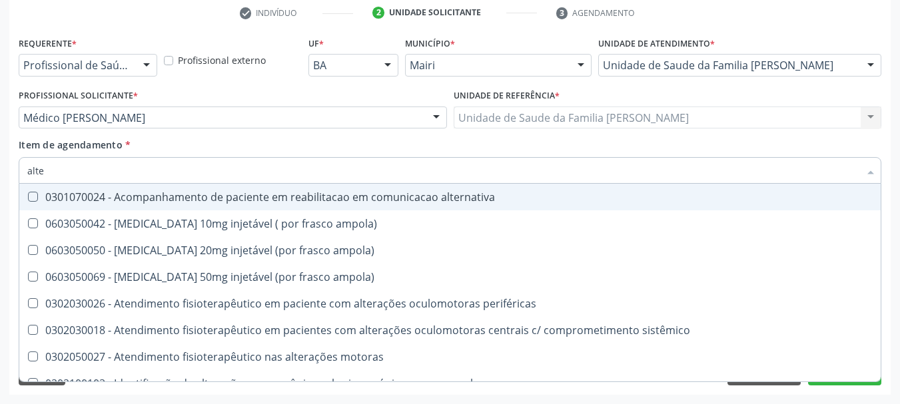
type input "alter"
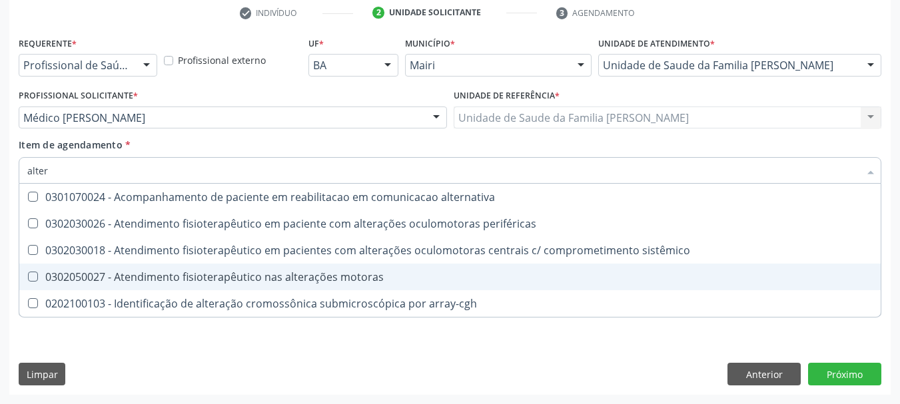
click at [386, 270] on span "0302050027 - Atendimento fisioterapêutico nas alterações motoras" at bounding box center [449, 277] width 861 height 27
checkbox motoras "true"
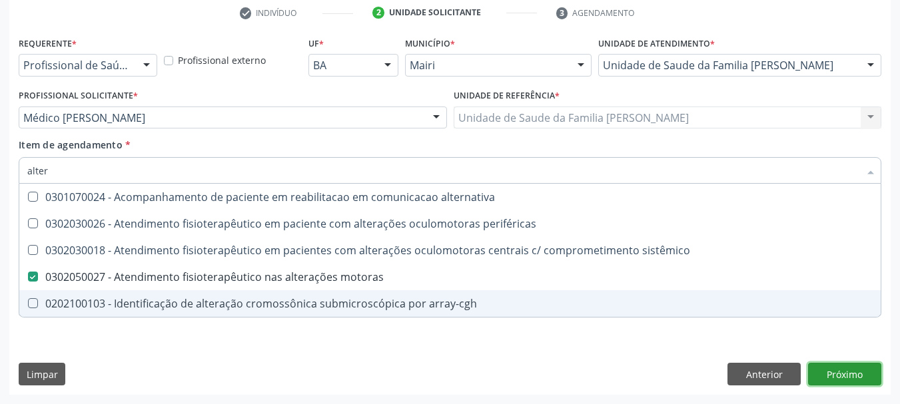
click at [835, 377] on div "Requerente * Profissional de Saúde Profissional de Saúde Paciente Nenhum result…" at bounding box center [449, 214] width 881 height 362
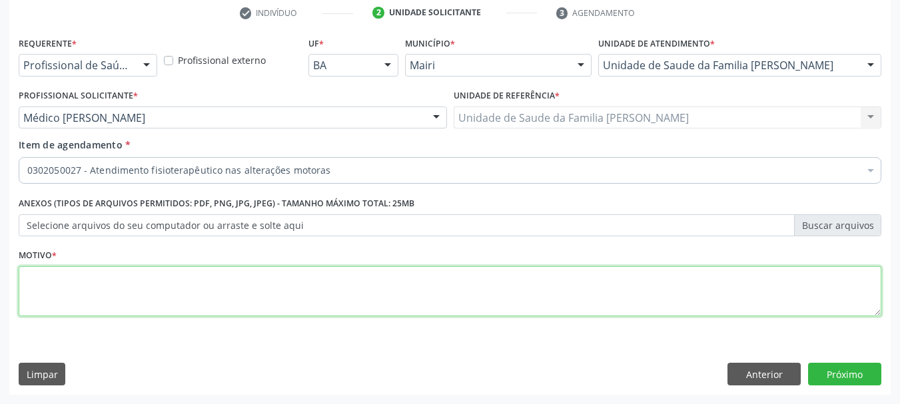
click at [304, 300] on textarea at bounding box center [450, 291] width 863 height 51
type textarea "fratura"
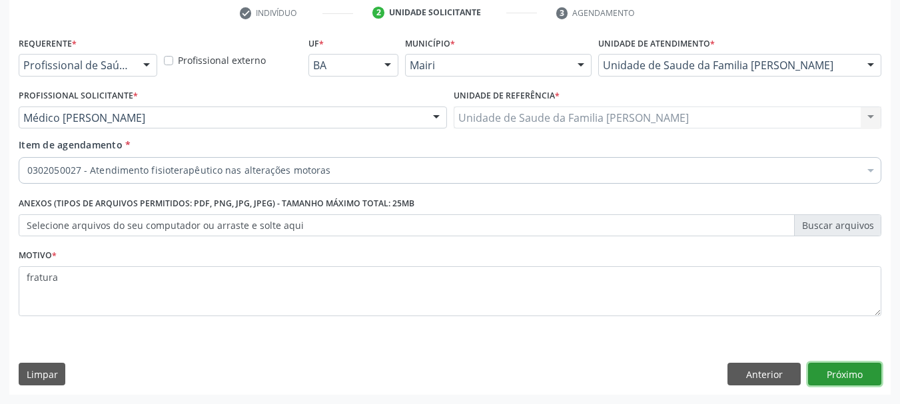
click at [823, 373] on button "Próximo" at bounding box center [844, 374] width 73 height 23
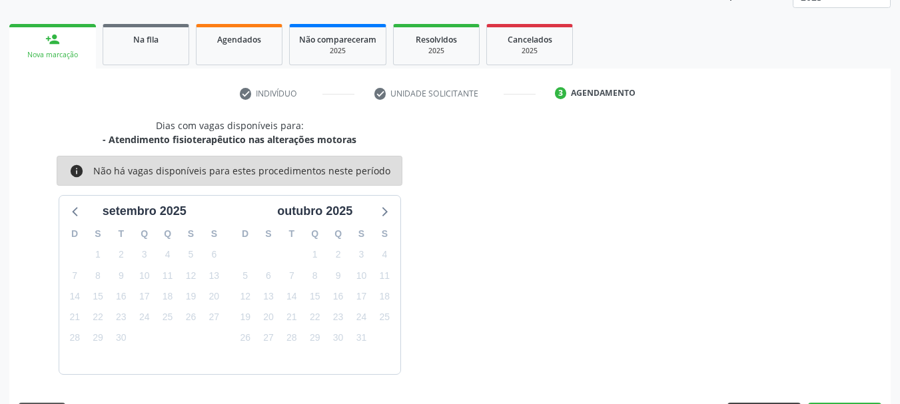
scroll to position [214, 0]
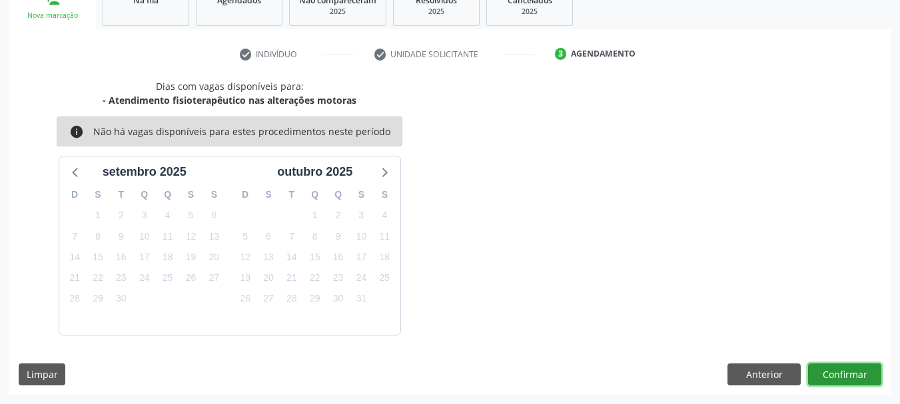
click at [825, 370] on button "Confirmar" at bounding box center [844, 375] width 73 height 23
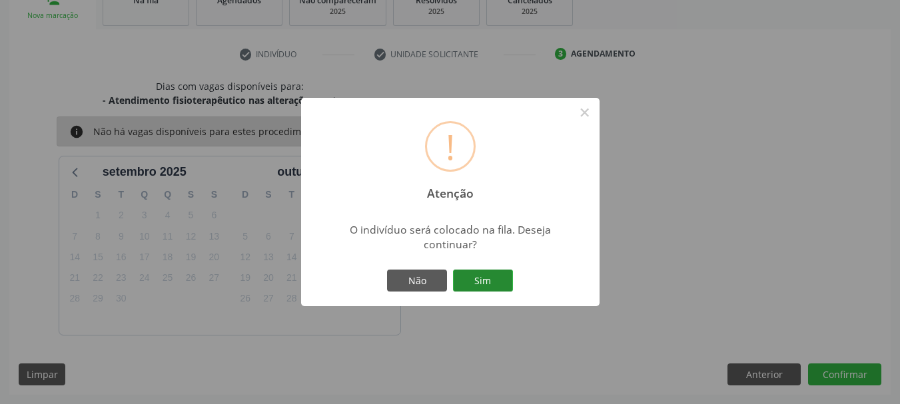
click at [501, 282] on button "Sim" at bounding box center [483, 281] width 60 height 23
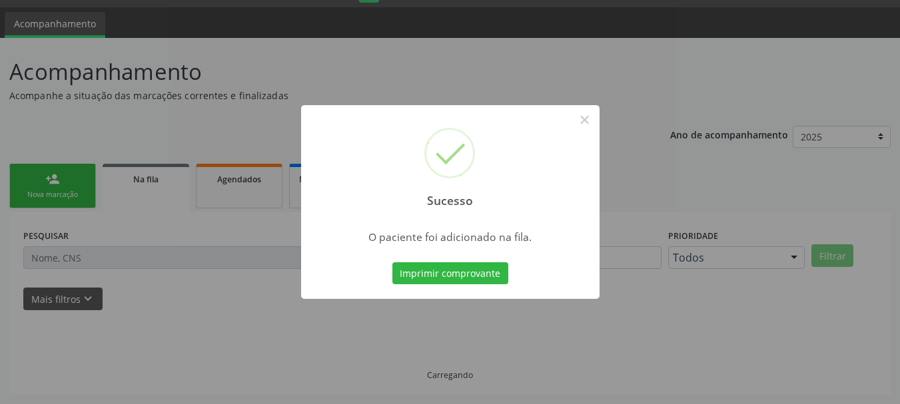
scroll to position [35, 0]
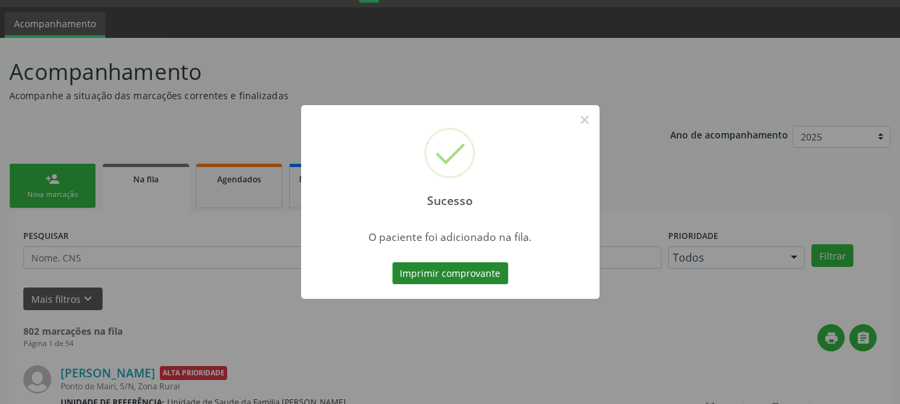
click at [487, 278] on button "Imprimir comprovante" at bounding box center [450, 273] width 116 height 23
